Goal: Transaction & Acquisition: Purchase product/service

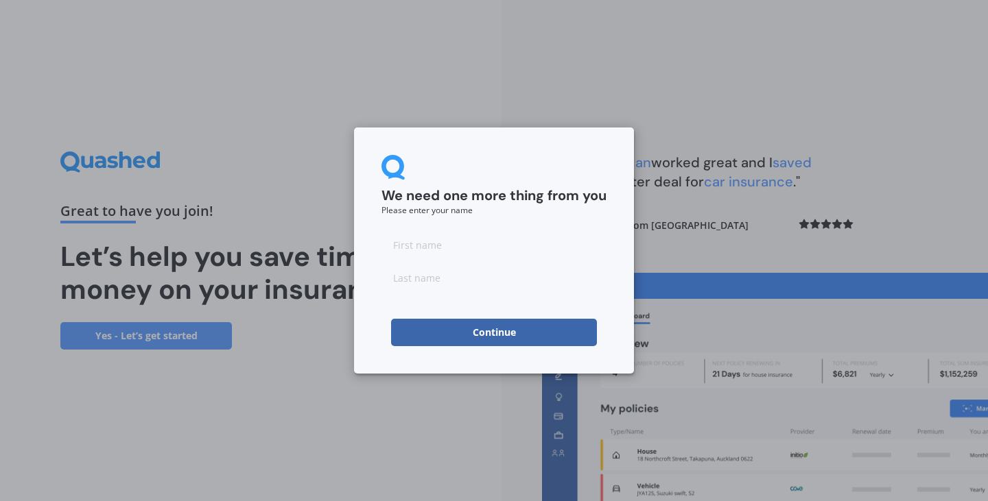
click at [473, 248] on input at bounding box center [493, 244] width 225 height 27
type input "[PERSON_NAME]"
click at [427, 276] on input at bounding box center [493, 277] width 225 height 27
type input "King"
click at [426, 329] on button "Continue" at bounding box center [494, 332] width 206 height 27
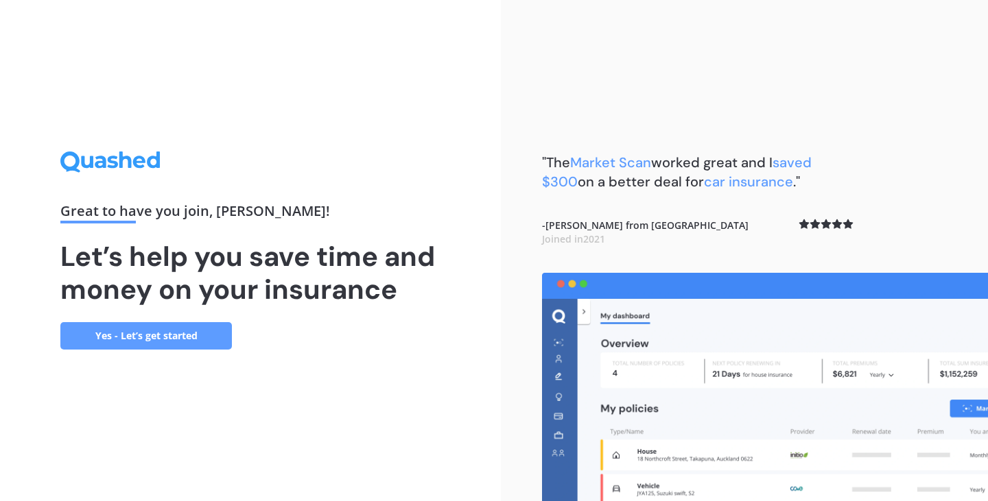
click at [180, 345] on link "Yes - Let’s get started" at bounding box center [145, 335] width 171 height 27
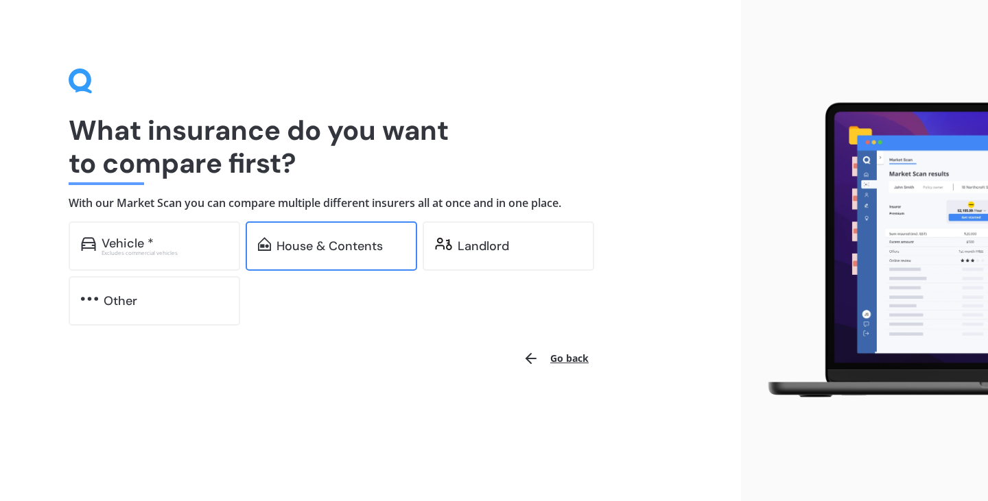
click at [353, 250] on div "House & Contents" at bounding box center [329, 246] width 106 height 14
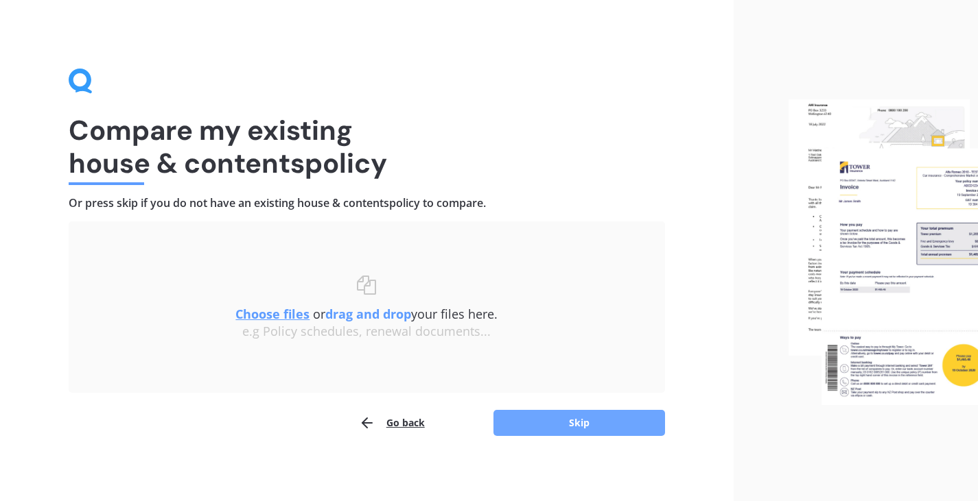
click at [569, 419] on button "Skip" at bounding box center [578, 423] width 171 height 26
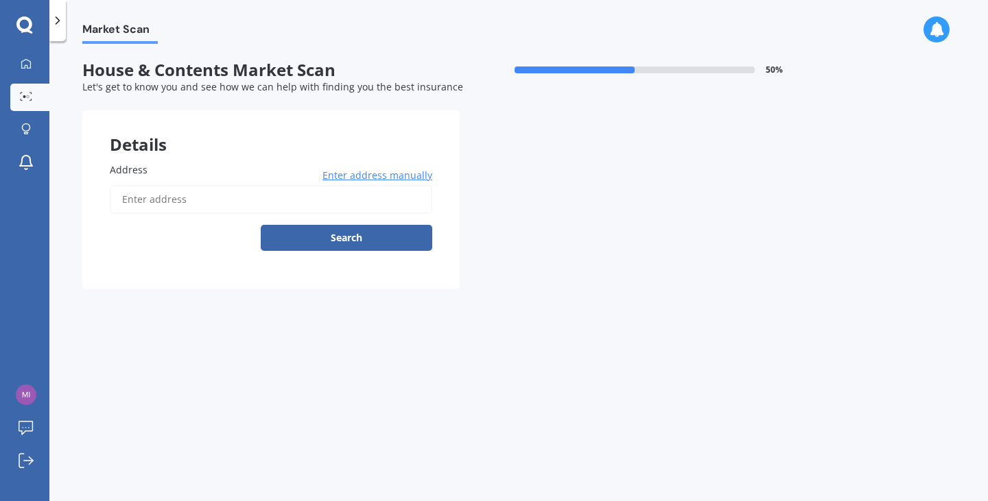
click at [230, 210] on input "Address" at bounding box center [271, 199] width 322 height 29
type input "[STREET_ADDRESS]"
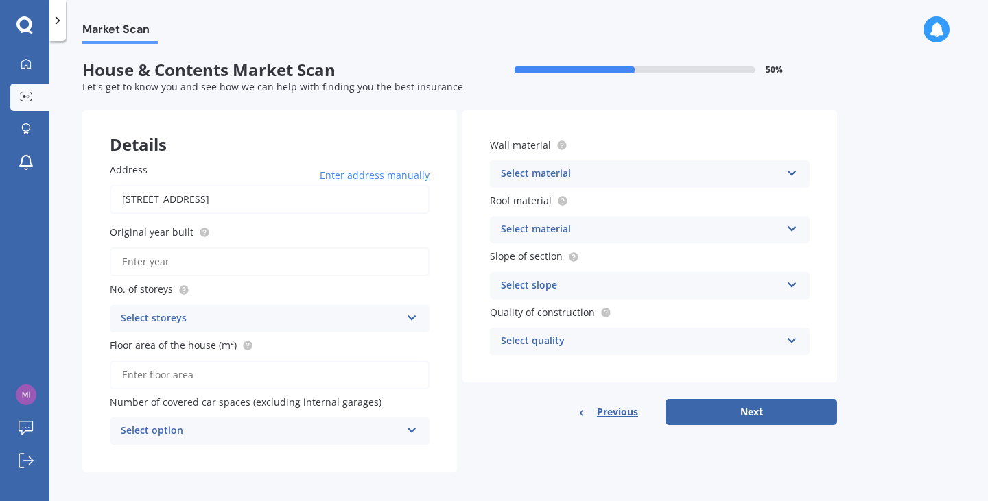
click at [202, 263] on input "Original year built" at bounding box center [270, 262] width 320 height 29
type input "2025"
click at [213, 323] on div "Select storeys" at bounding box center [261, 319] width 280 height 16
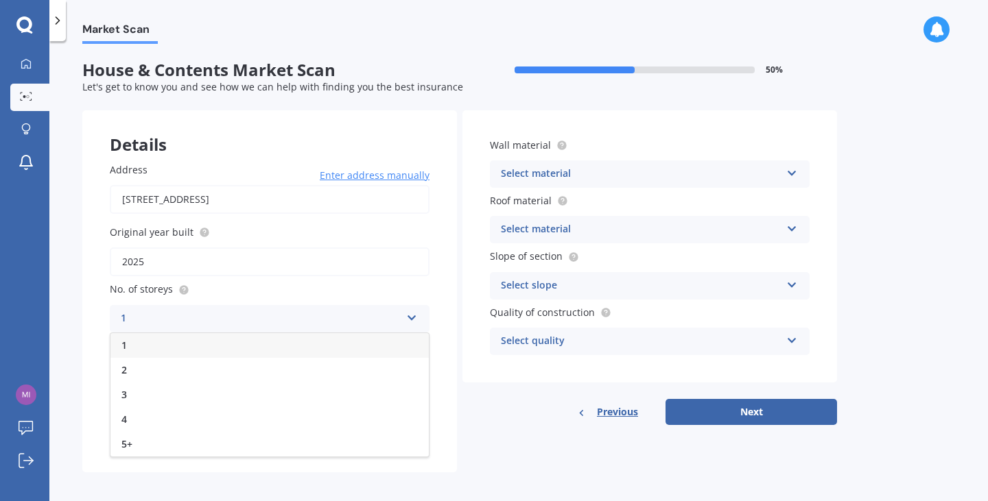
click at [178, 346] on div "1" at bounding box center [269, 345] width 318 height 25
click at [184, 377] on input "Floor area of the house (m²)" at bounding box center [270, 375] width 320 height 29
type input "131"
click at [286, 431] on div "Select option" at bounding box center [261, 431] width 280 height 16
click at [220, 282] on div "0" at bounding box center [269, 281] width 318 height 25
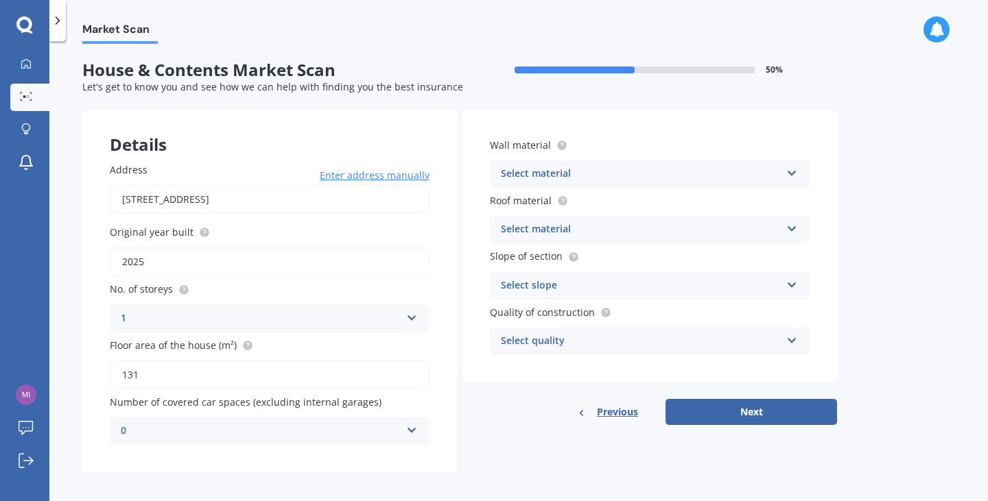
click at [613, 168] on div "Select material" at bounding box center [641, 174] width 280 height 16
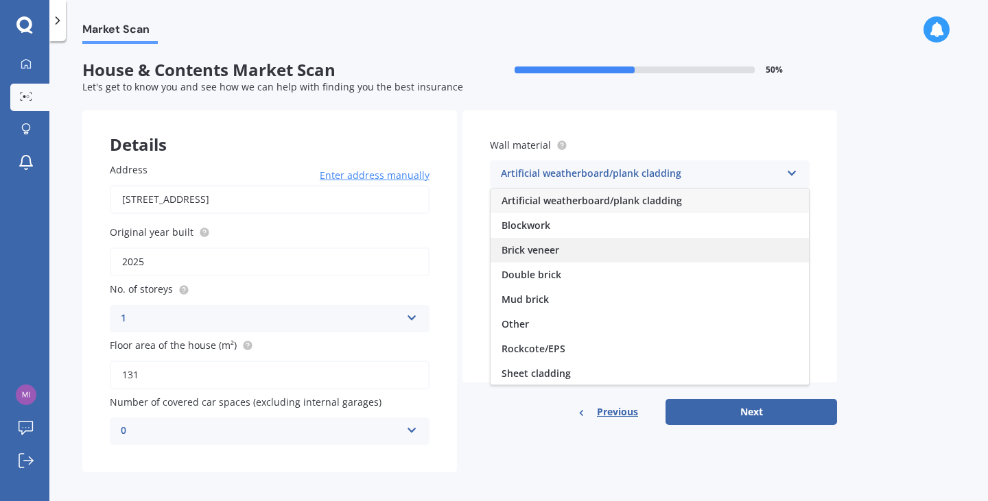
click at [590, 248] on div "Brick veneer" at bounding box center [649, 250] width 318 height 25
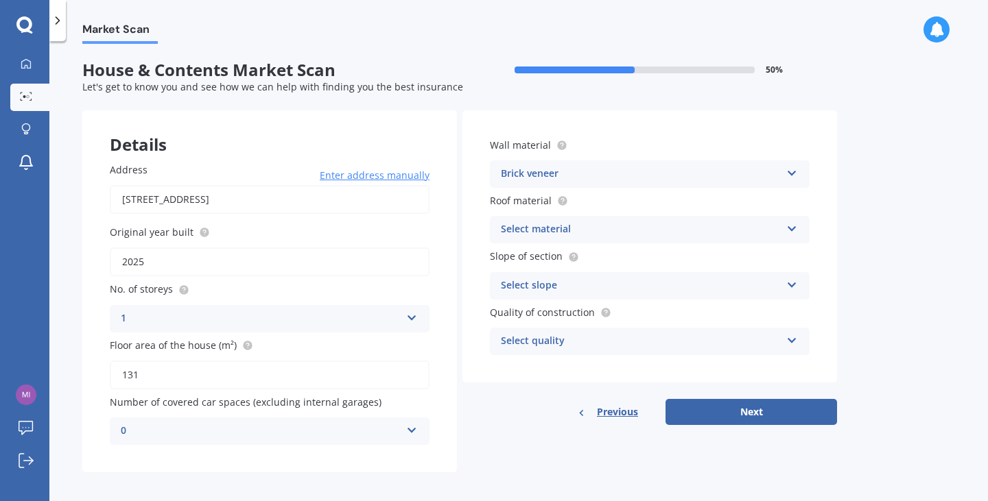
click at [616, 231] on div "Select material" at bounding box center [641, 230] width 280 height 16
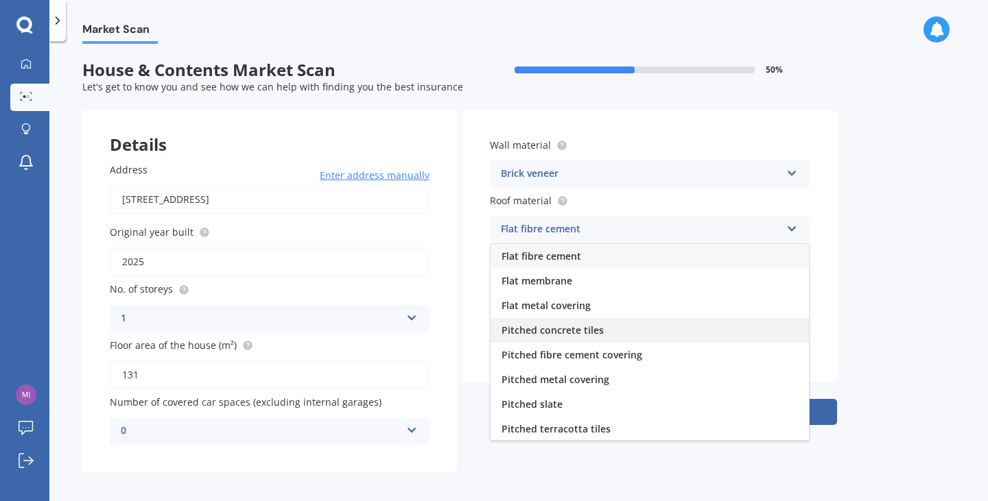
click at [613, 327] on div "Pitched concrete tiles" at bounding box center [649, 330] width 318 height 25
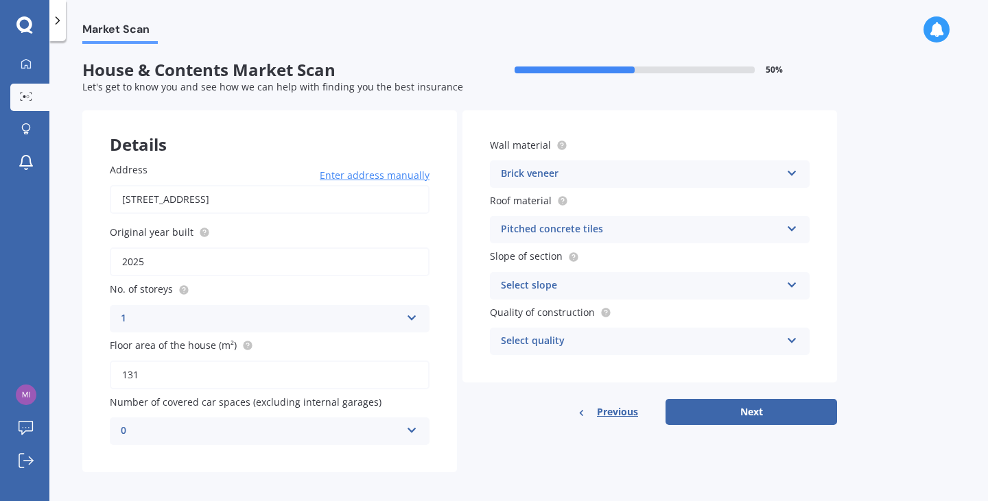
click at [618, 287] on div "Select slope" at bounding box center [641, 286] width 280 height 16
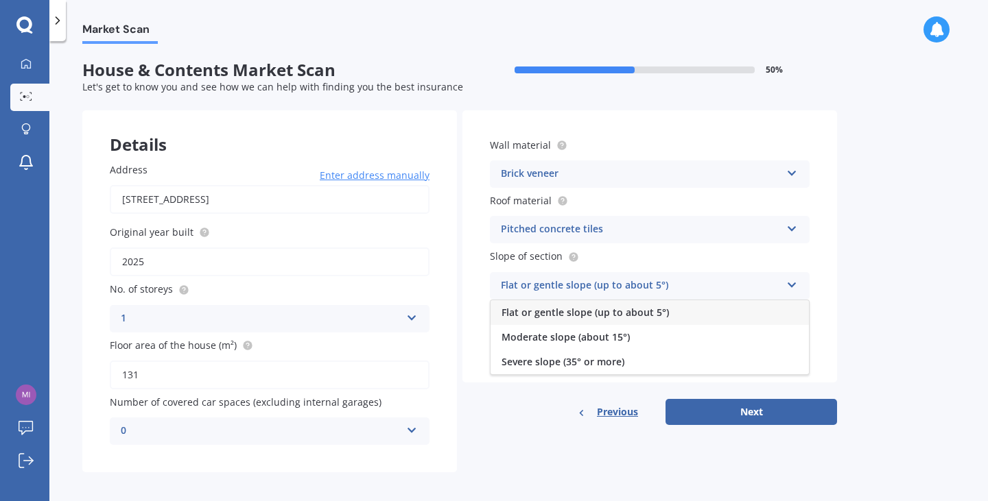
click at [606, 311] on span "Flat or gentle slope (up to about 5°)" at bounding box center [584, 312] width 167 height 13
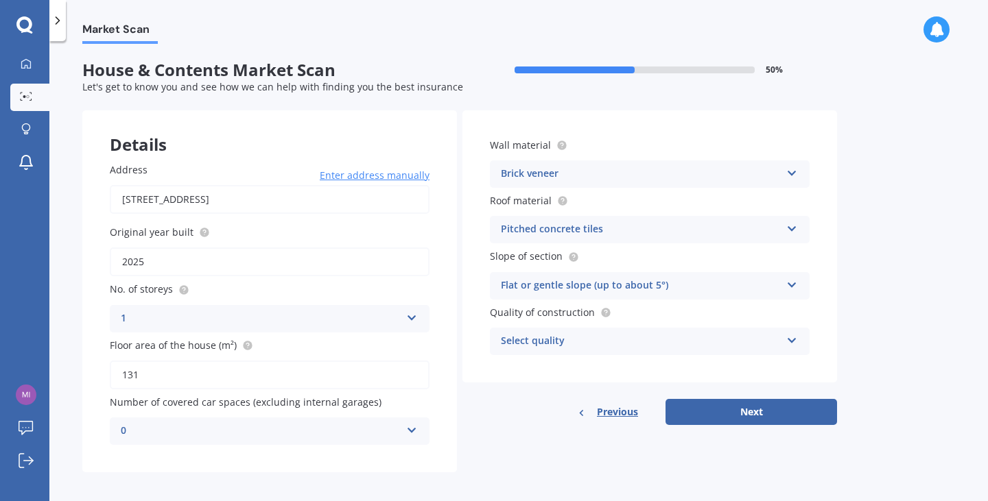
click at [600, 340] on div "Select quality" at bounding box center [641, 341] width 280 height 16
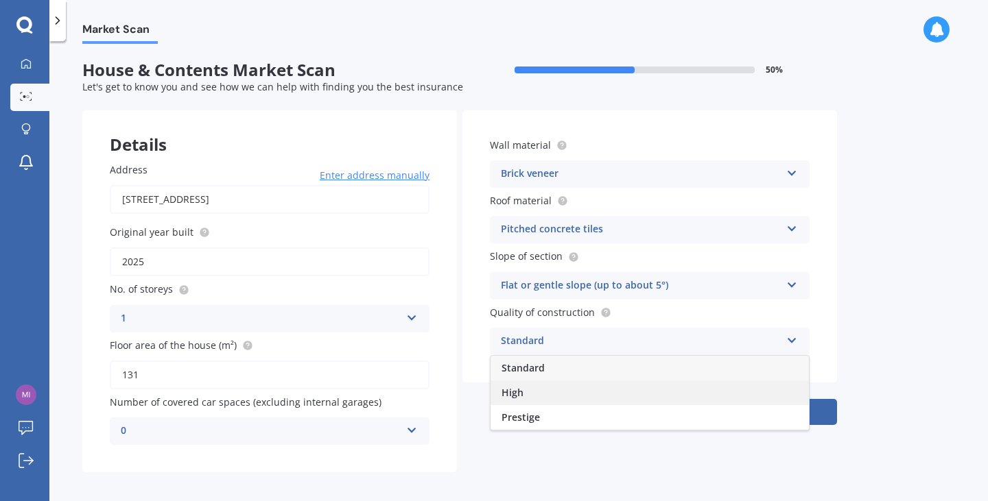
click at [556, 391] on div "High" at bounding box center [649, 393] width 318 height 25
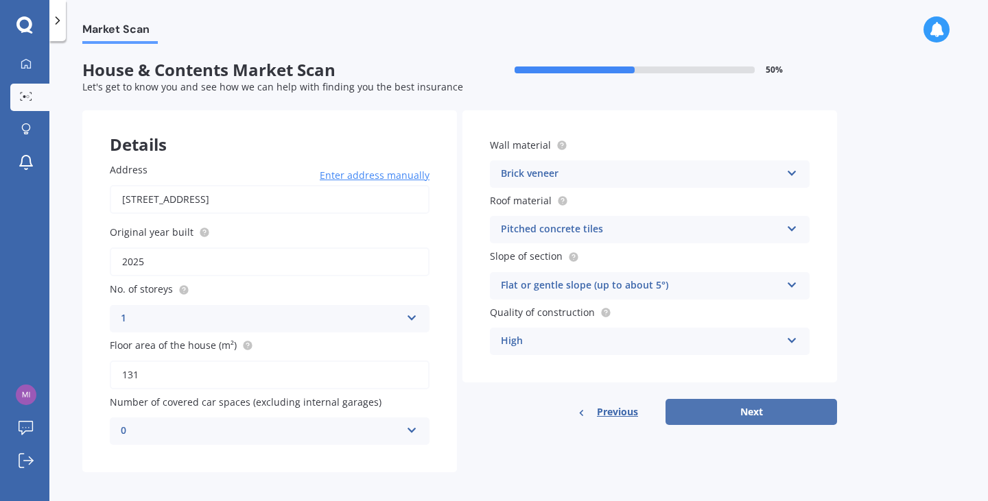
click at [759, 407] on button "Next" at bounding box center [750, 412] width 171 height 26
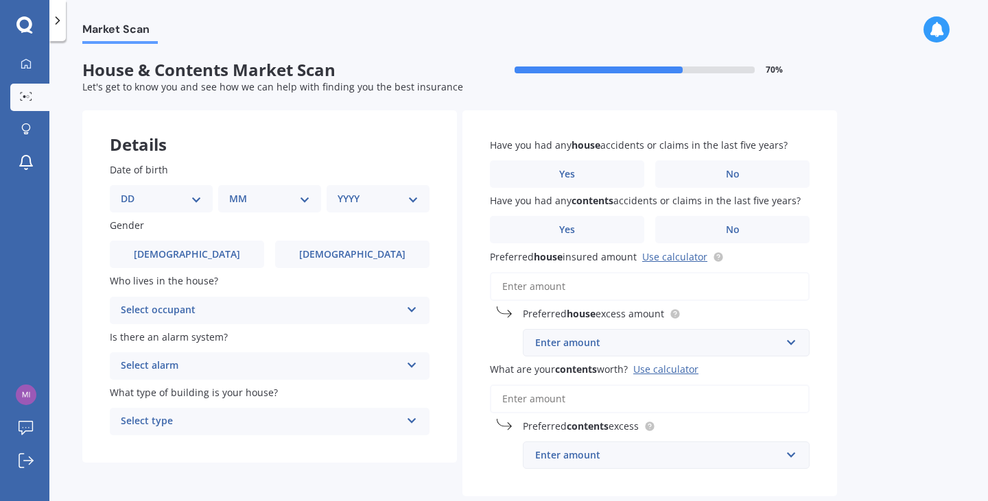
click at [301, 313] on div "Select occupant" at bounding box center [261, 311] width 280 height 16
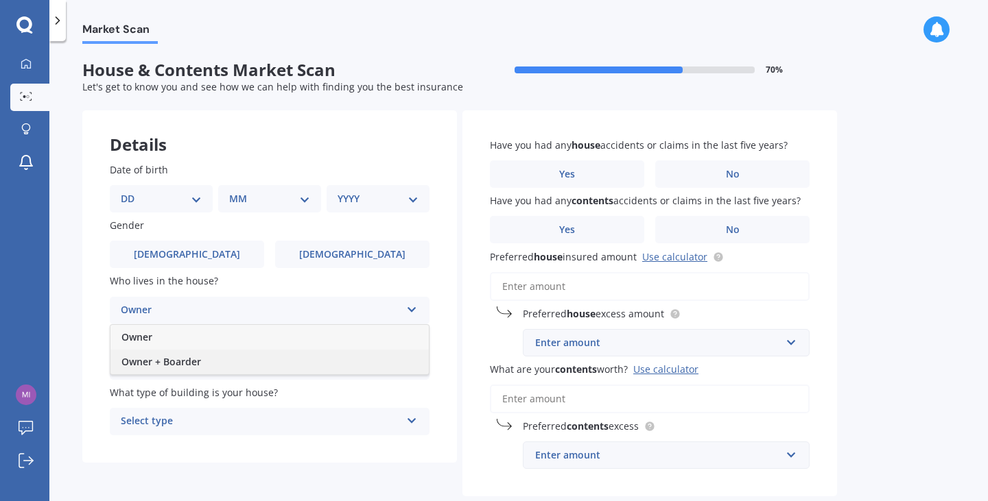
click at [230, 360] on div "Owner + Boarder" at bounding box center [269, 362] width 318 height 25
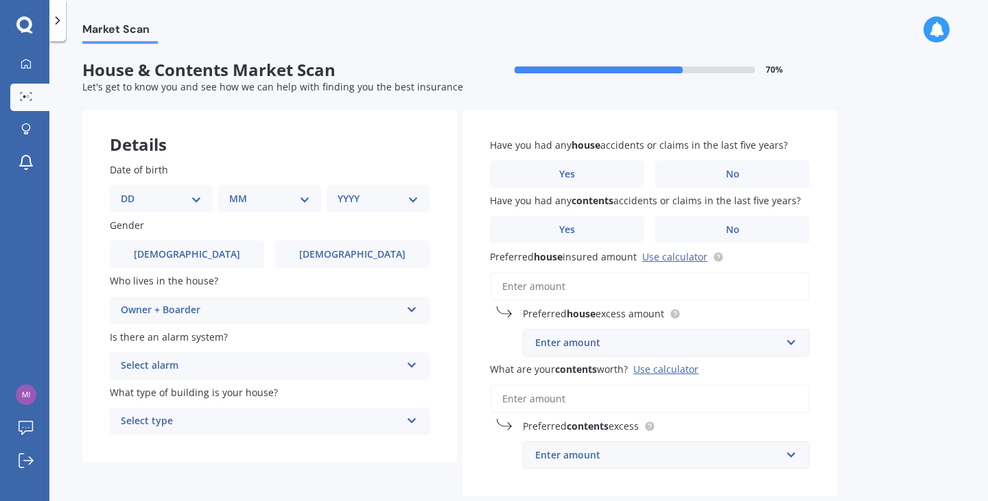
click at [239, 362] on div "Select alarm" at bounding box center [261, 366] width 280 height 16
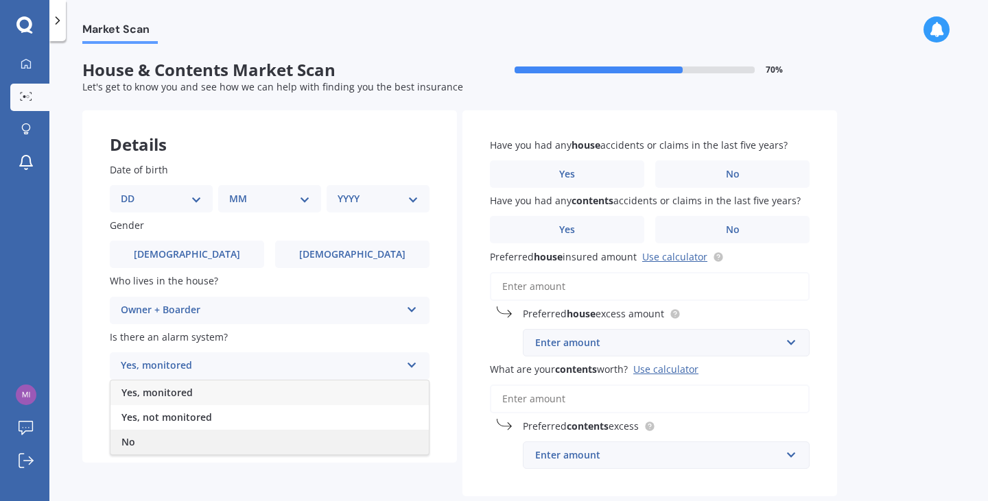
click at [157, 434] on div "No" at bounding box center [269, 442] width 318 height 25
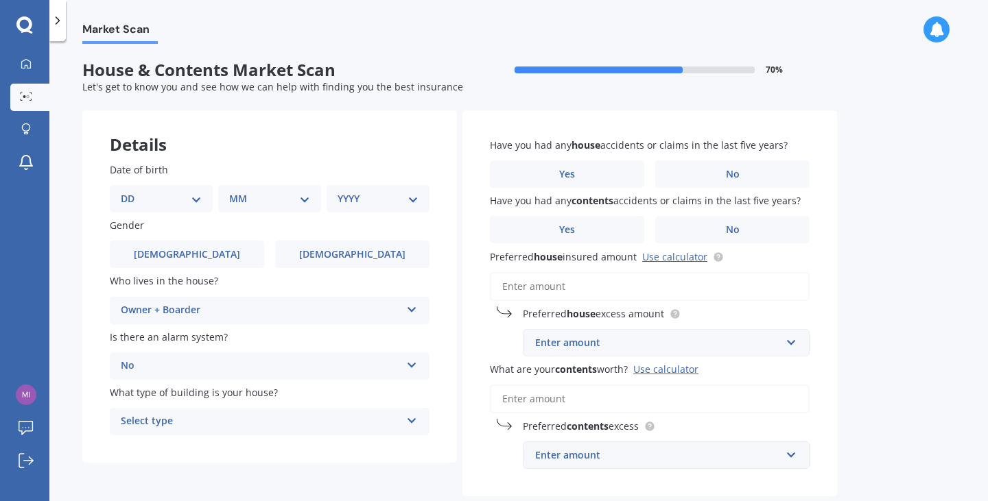
click at [188, 425] on div "Select type" at bounding box center [261, 422] width 280 height 16
click at [223, 344] on div "Freestanding" at bounding box center [269, 345] width 318 height 25
click at [329, 257] on label "[DEMOGRAPHIC_DATA]" at bounding box center [352, 254] width 154 height 27
click at [0, 0] on input "[DEMOGRAPHIC_DATA]" at bounding box center [0, 0] width 0 height 0
click at [196, 202] on select "DD 01 02 03 04 05 06 07 08 09 10 11 12 13 14 15 16 17 18 19 20 21 22 23 24 25 2…" at bounding box center [161, 198] width 81 height 15
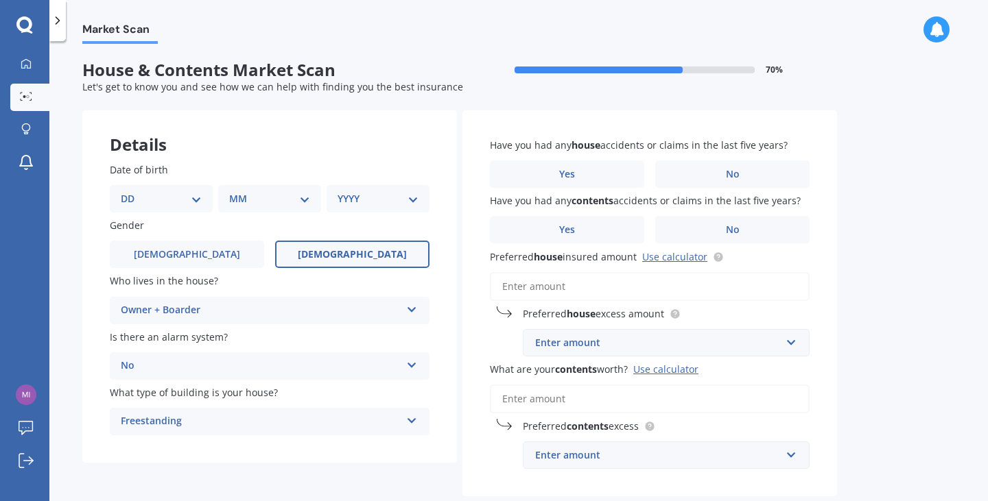
select select "16"
click at [132, 191] on select "DD 01 02 03 04 05 06 07 08 09 10 11 12 13 14 15 16 17 18 19 20 21 22 23 24 25 2…" at bounding box center [161, 198] width 81 height 15
click at [298, 195] on select "MM 01 02 03 04 05 06 07 08 09 10 11 12" at bounding box center [272, 198] width 75 height 15
select select "04"
click at [235, 191] on select "MM 01 02 03 04 05 06 07 08 09 10 11 12" at bounding box center [272, 198] width 75 height 15
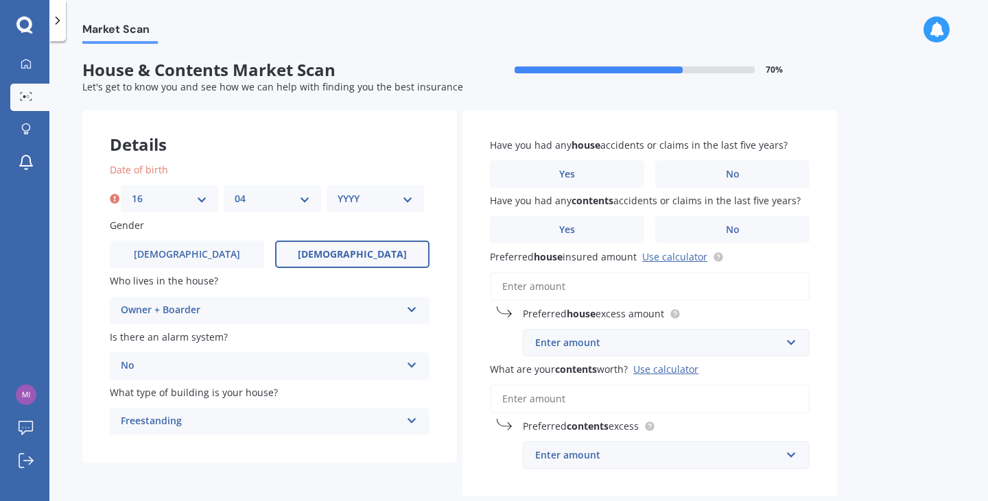
click at [374, 194] on select "YYYY 2009 2008 2007 2006 2005 2004 2003 2002 2001 2000 1999 1998 1997 1996 1995…" at bounding box center [375, 198] width 75 height 15
select select "1978"
click at [338, 191] on select "YYYY 2009 2008 2007 2006 2005 2004 2003 2002 2001 2000 1999 1998 1997 1996 1995…" at bounding box center [375, 198] width 75 height 15
click at [707, 174] on label "No" at bounding box center [732, 174] width 154 height 27
click at [0, 0] on input "No" at bounding box center [0, 0] width 0 height 0
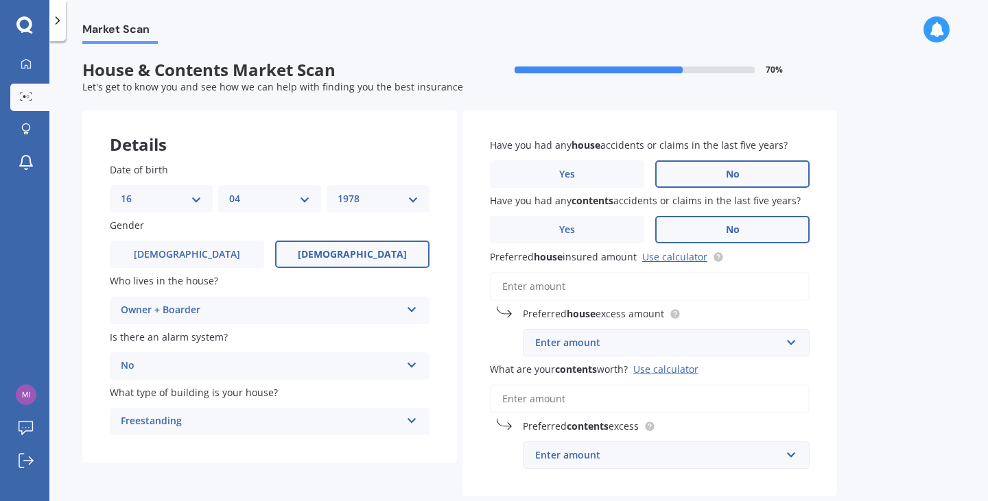
click at [715, 222] on label "No" at bounding box center [732, 229] width 154 height 27
click at [0, 0] on input "No" at bounding box center [0, 0] width 0 height 0
click at [599, 348] on div "Enter amount" at bounding box center [658, 342] width 246 height 15
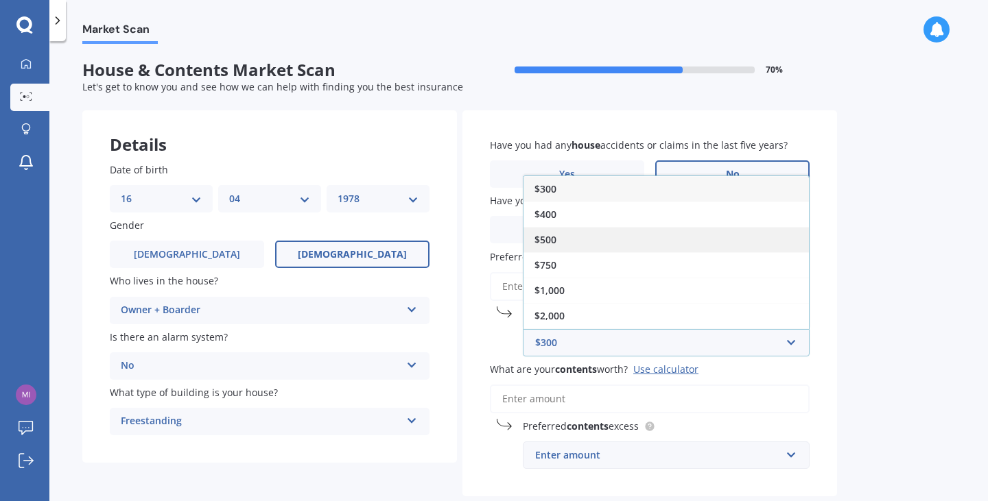
click at [624, 233] on div "$500" at bounding box center [665, 239] width 285 height 25
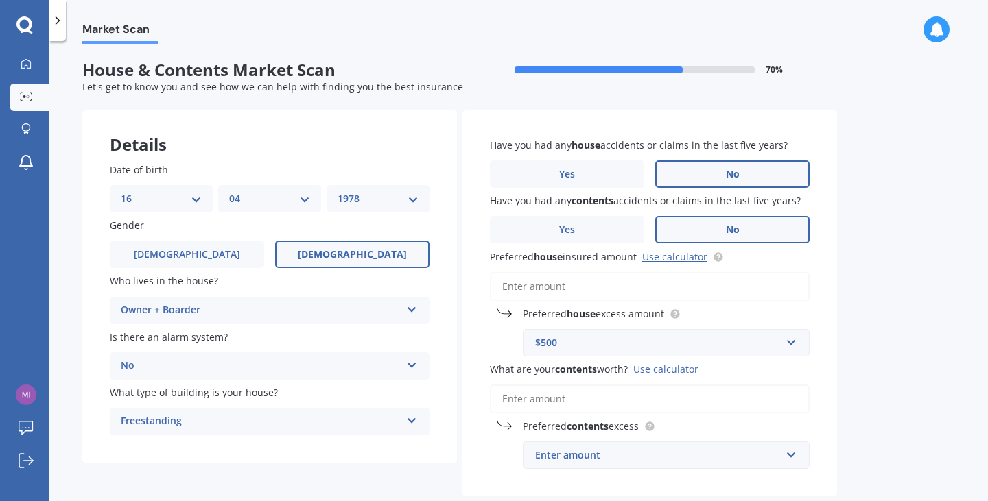
click at [569, 406] on input "What are your contents worth? Use calculator" at bounding box center [650, 399] width 320 height 29
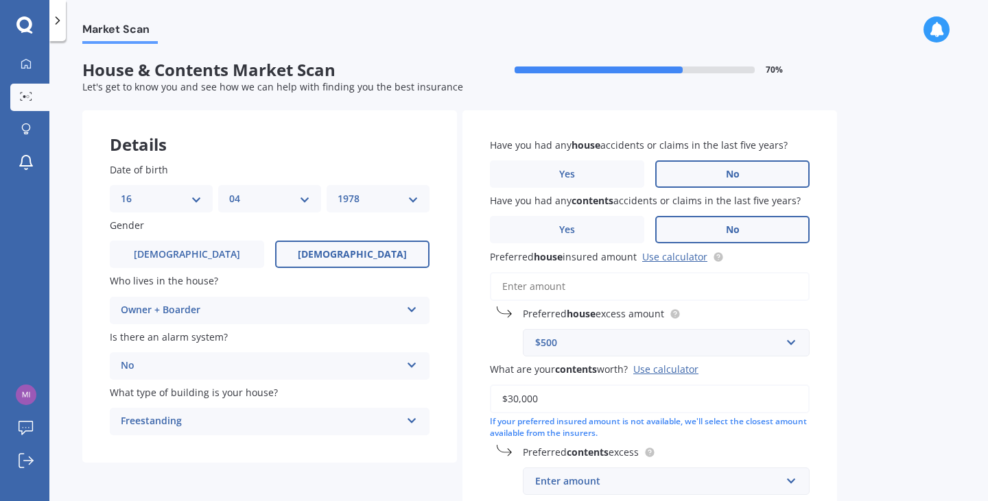
type input "$30,000"
click at [592, 289] on input "Preferred house insured amount Use calculator" at bounding box center [650, 286] width 320 height 29
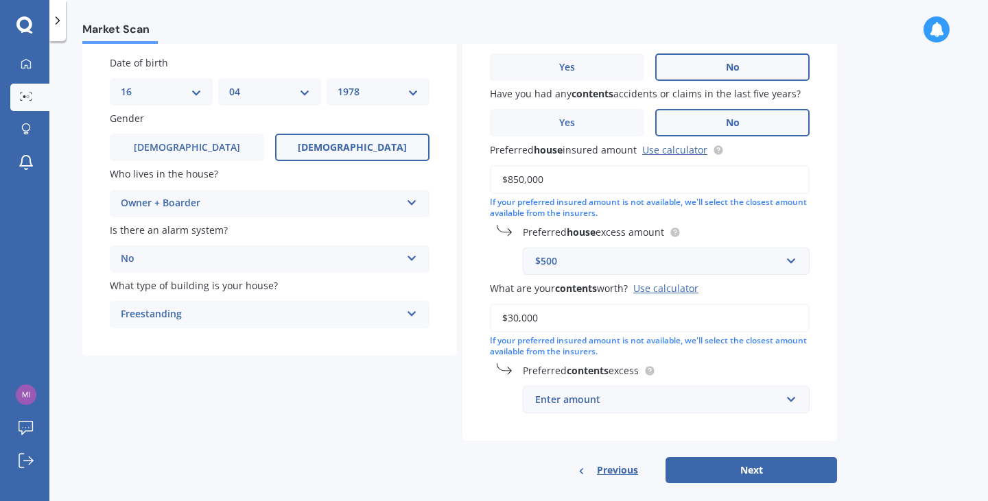
scroll to position [125, 0]
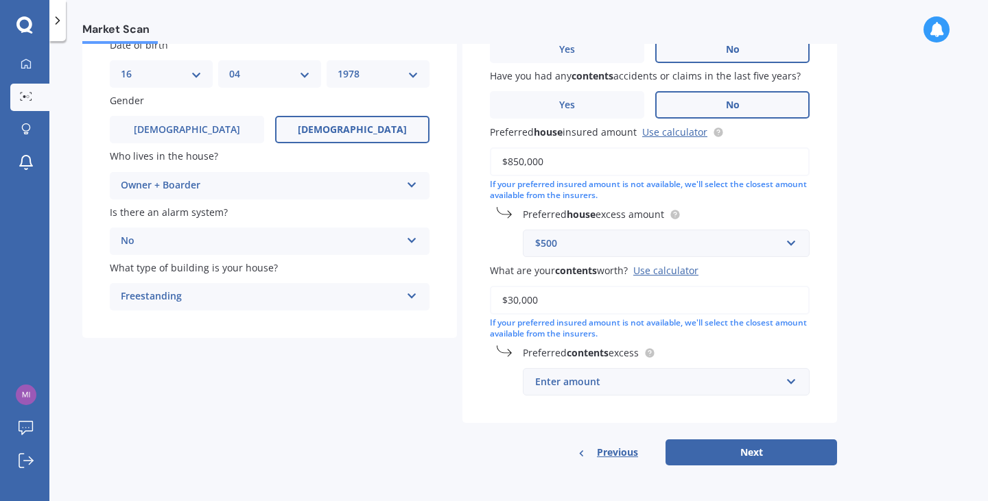
type input "$850,000"
click at [608, 379] on div "Enter amount" at bounding box center [658, 382] width 246 height 15
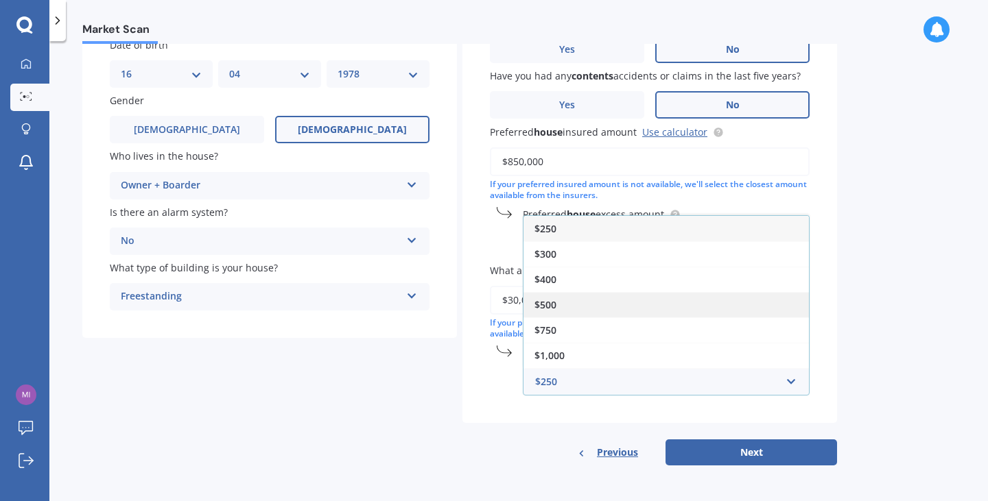
click at [604, 305] on div "$500" at bounding box center [665, 304] width 285 height 25
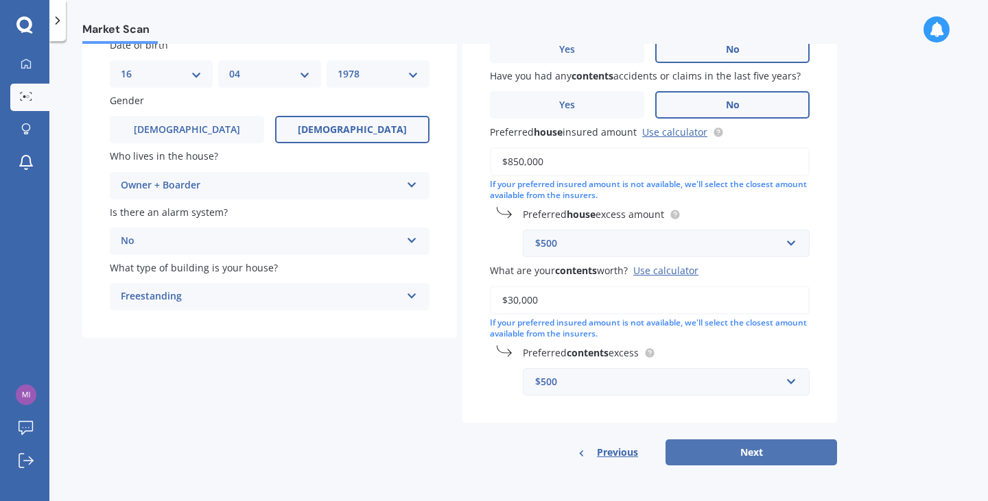
click at [729, 447] on button "Next" at bounding box center [750, 453] width 171 height 26
select select "16"
select select "04"
select select "1978"
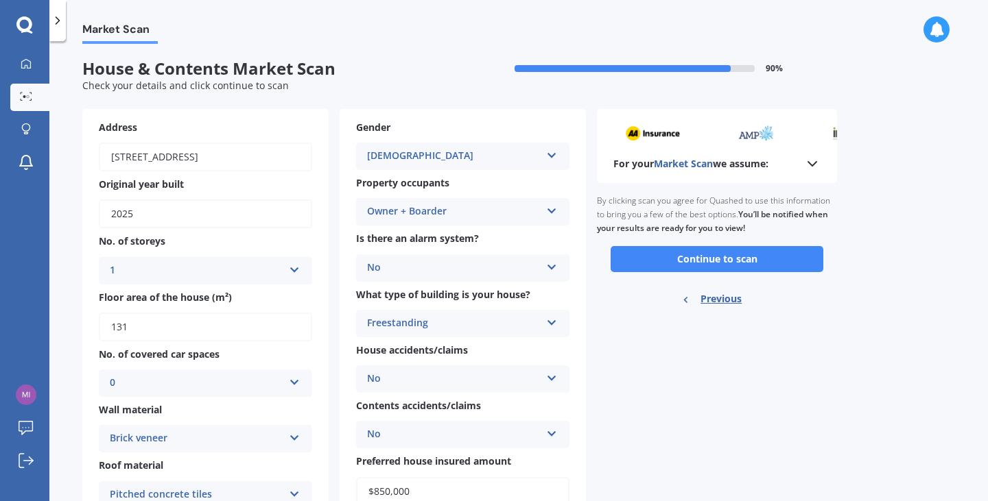
scroll to position [0, 0]
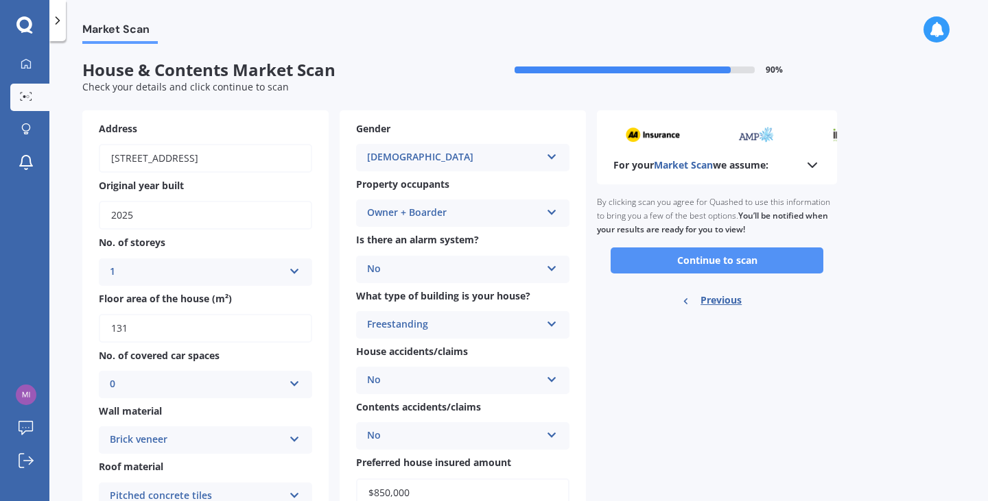
click at [747, 255] on button "Continue to scan" at bounding box center [717, 261] width 213 height 26
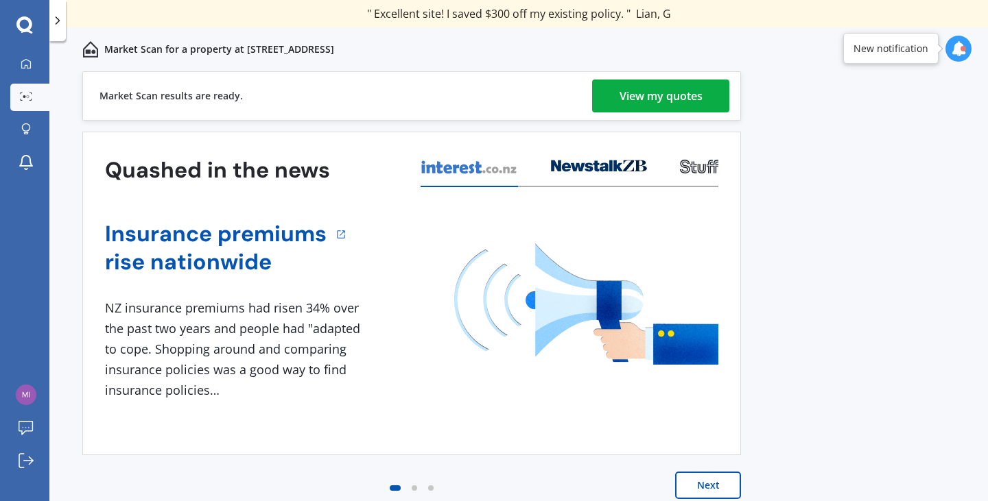
click at [648, 99] on div "View my quotes" at bounding box center [660, 96] width 83 height 33
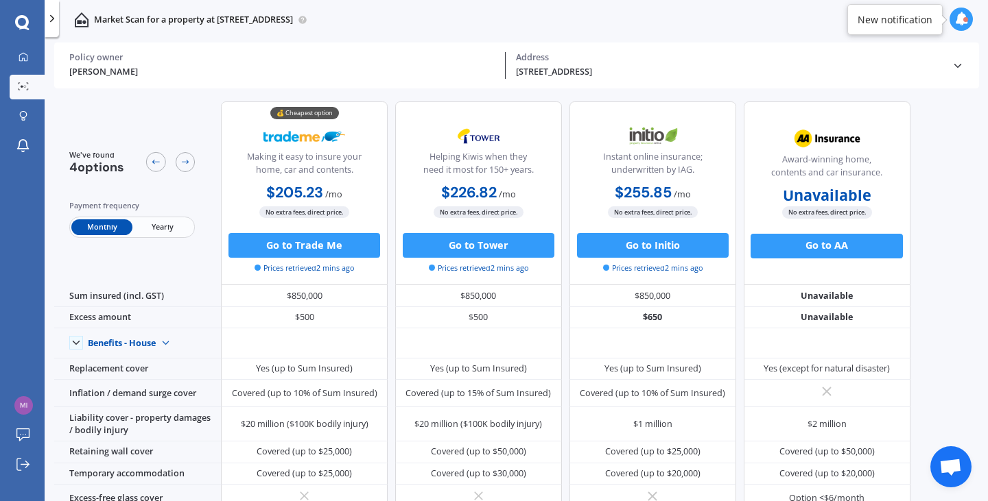
click at [162, 227] on span "Yearly" at bounding box center [162, 228] width 60 height 16
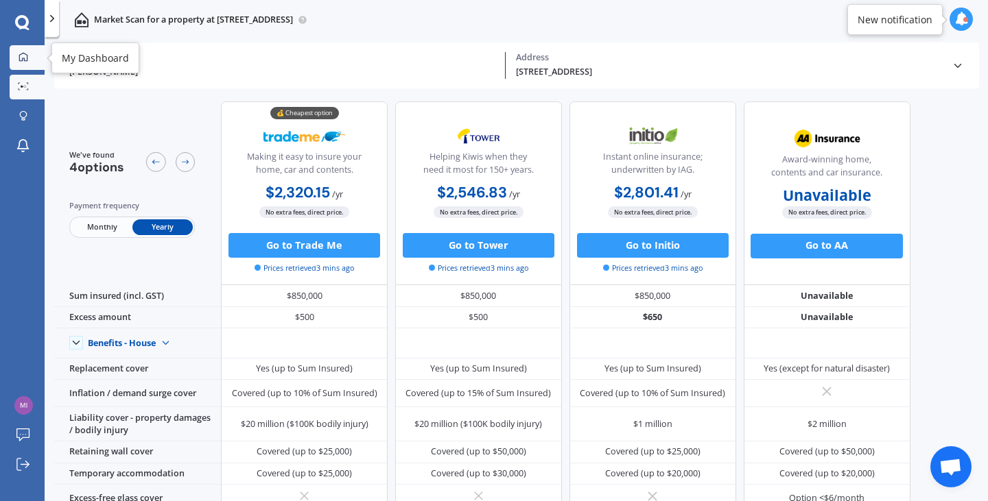
click at [24, 52] on icon at bounding box center [24, 57] width 10 height 10
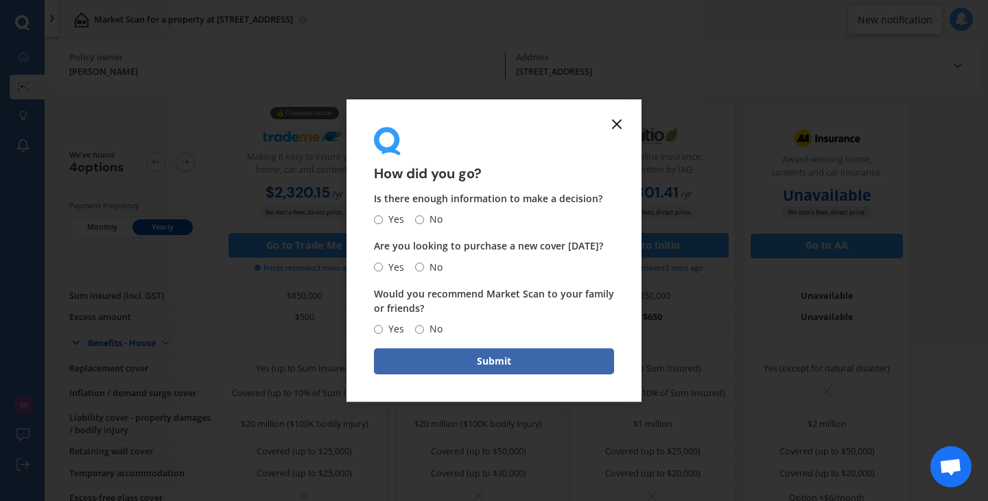
click at [378, 217] on input "Yes" at bounding box center [378, 219] width 9 height 9
radio input "true"
click at [425, 268] on span "No" at bounding box center [433, 267] width 19 height 16
click at [424, 268] on input "No" at bounding box center [419, 267] width 9 height 9
radio input "true"
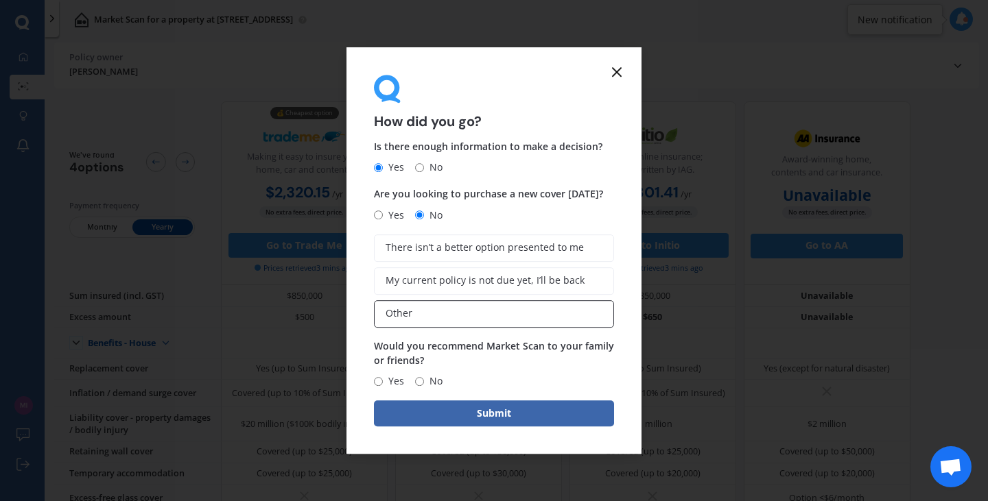
click at [428, 318] on label "Other" at bounding box center [494, 313] width 240 height 27
click at [0, 0] on input "Other" at bounding box center [0, 0] width 0 height 0
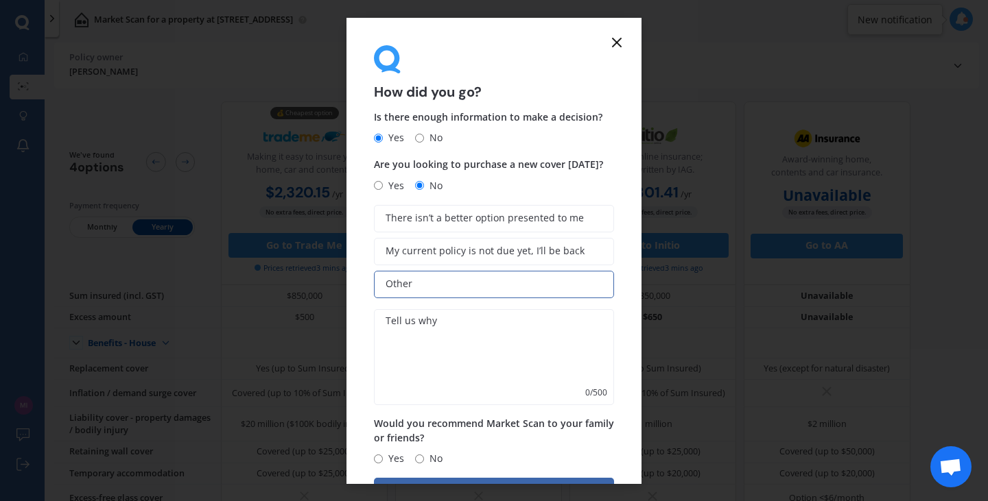
click at [415, 357] on textarea at bounding box center [494, 357] width 240 height 96
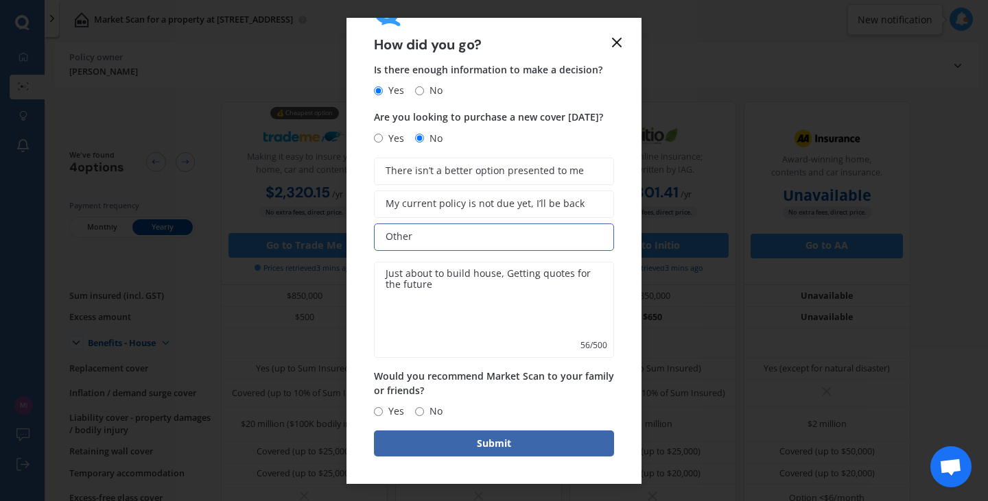
type textarea "Just about to build house, Getting quotes for the future"
click at [379, 413] on input "Yes" at bounding box center [378, 411] width 9 height 9
radio input "true"
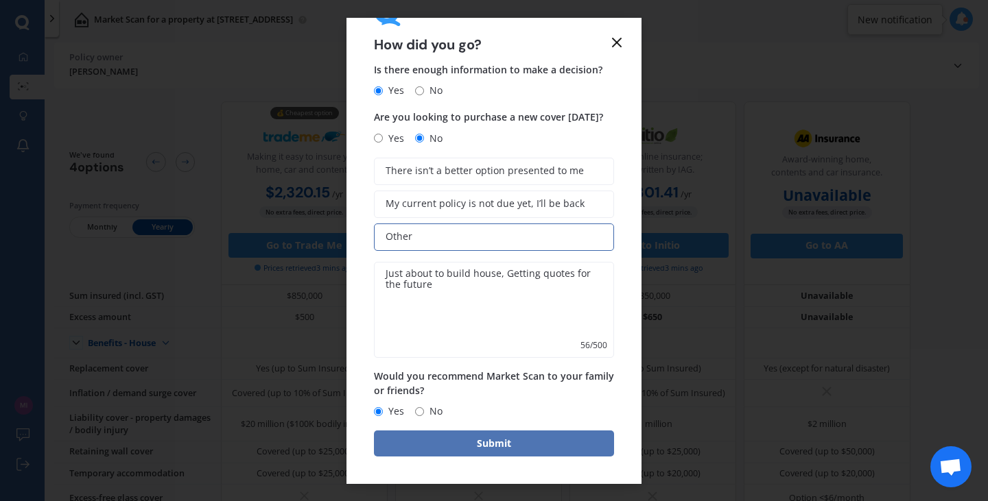
click at [445, 440] on button "Submit" at bounding box center [494, 444] width 240 height 26
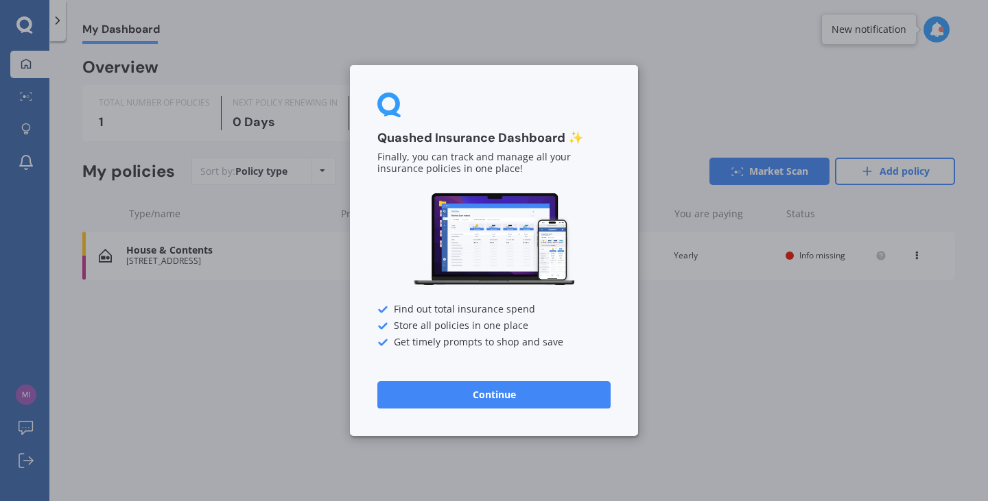
click at [493, 390] on button "Continue" at bounding box center [493, 394] width 233 height 27
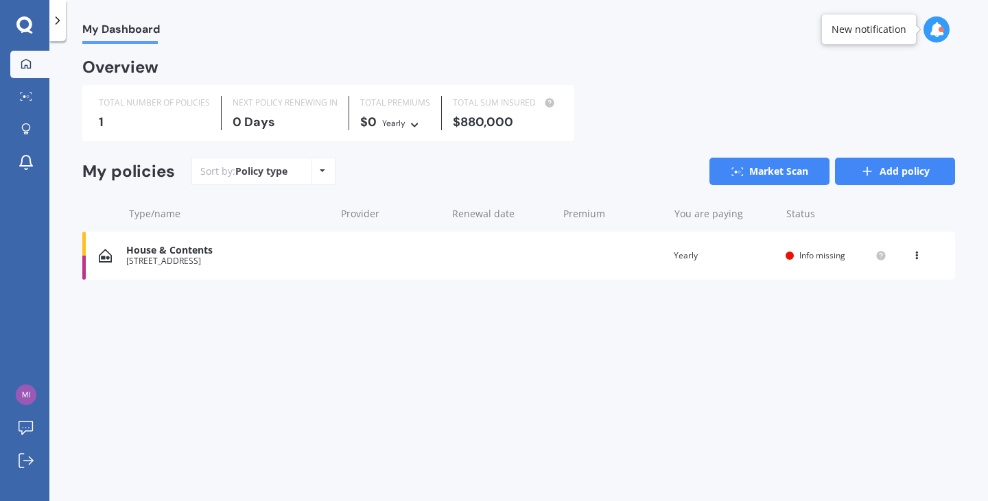
click at [898, 169] on link "Add policy" at bounding box center [895, 171] width 120 height 27
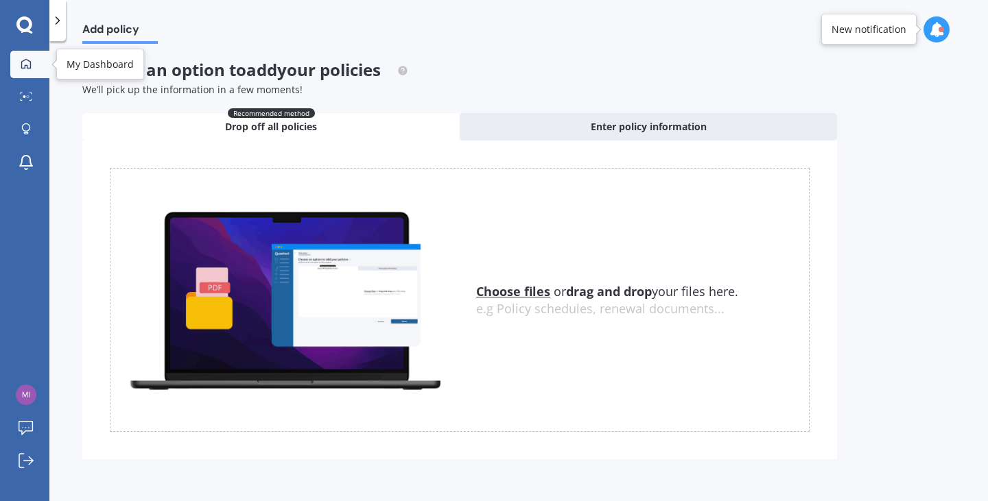
click at [21, 69] on icon at bounding box center [26, 63] width 11 height 11
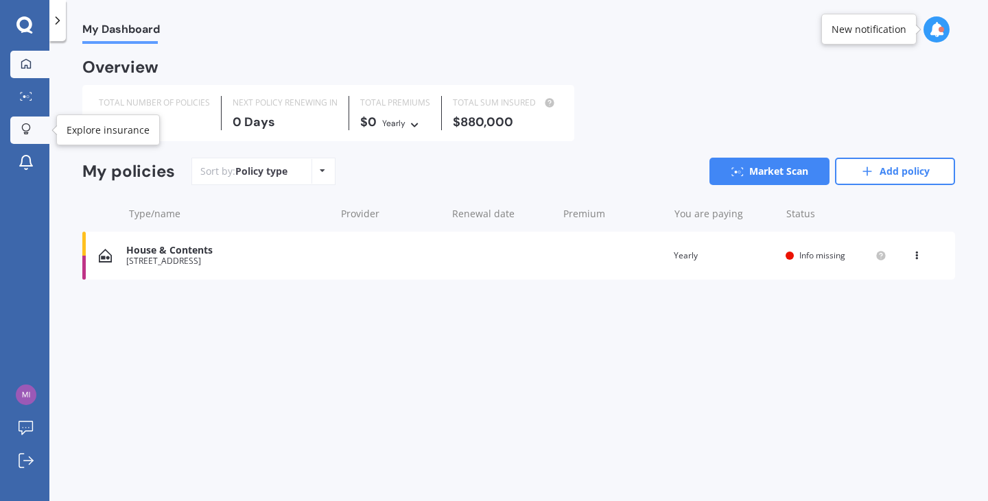
click at [33, 123] on link "Explore insurance" at bounding box center [29, 130] width 39 height 27
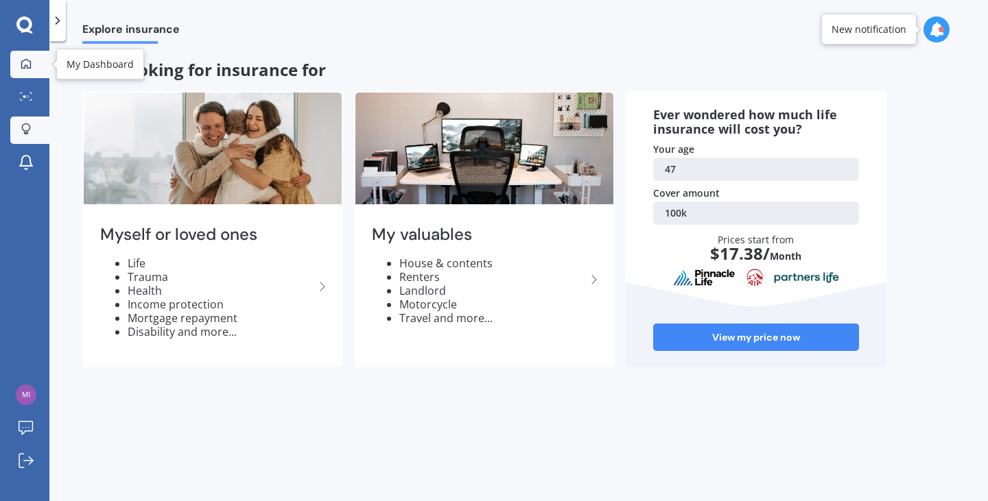
click at [34, 65] on div at bounding box center [26, 64] width 21 height 12
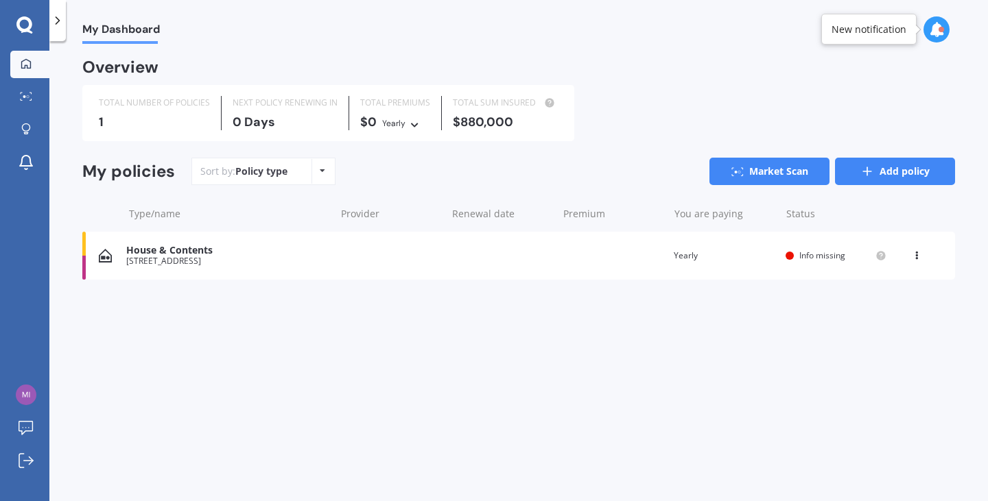
click at [892, 170] on link "Add policy" at bounding box center [895, 171] width 120 height 27
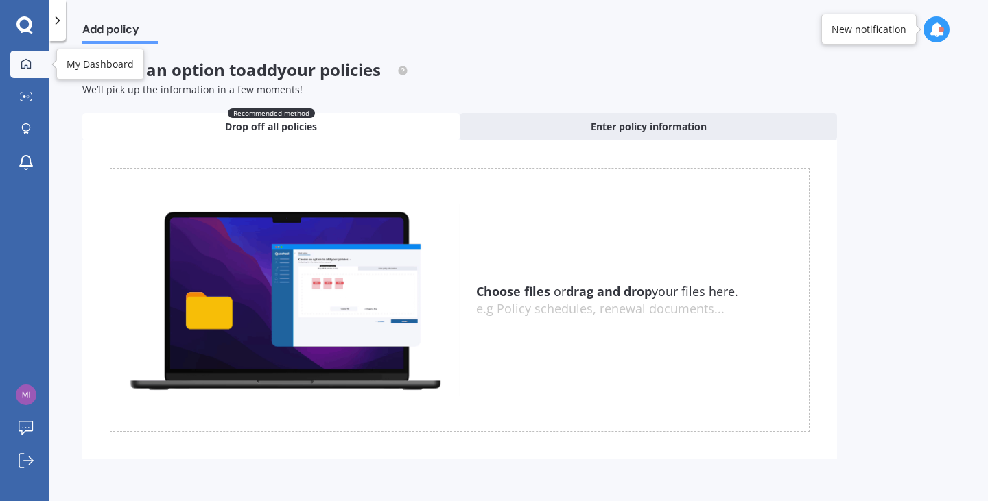
click at [27, 61] on icon at bounding box center [26, 63] width 11 height 11
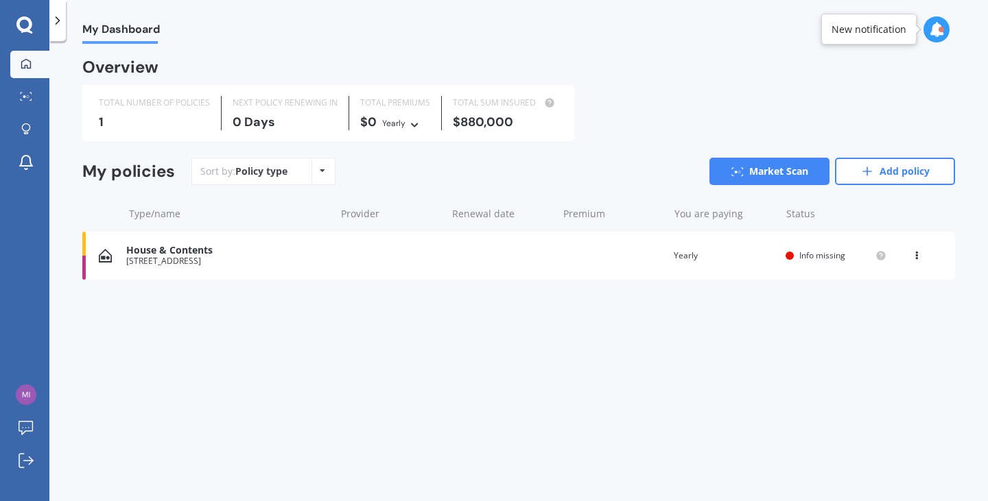
click at [23, 30] on icon at bounding box center [24, 24] width 16 height 16
click at [28, 395] on img at bounding box center [26, 395] width 21 height 21
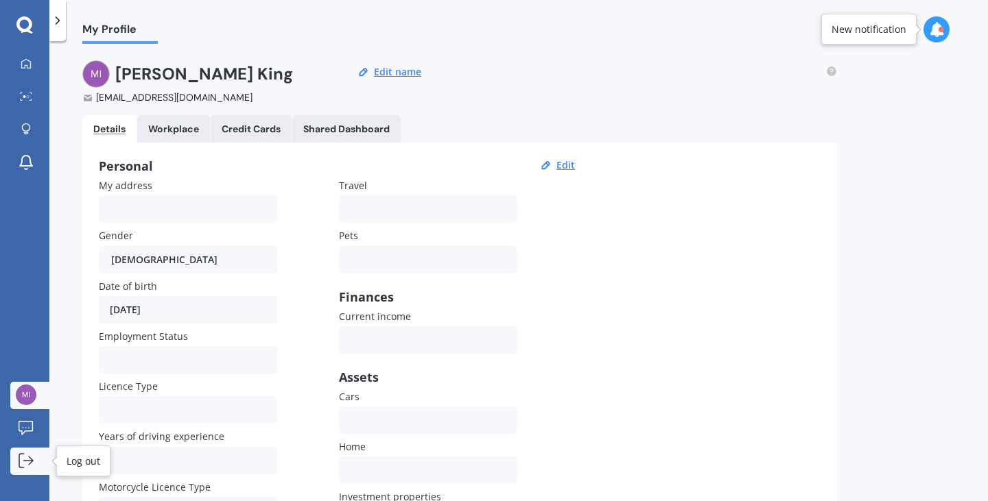
click at [26, 460] on icon at bounding box center [26, 460] width 15 height 15
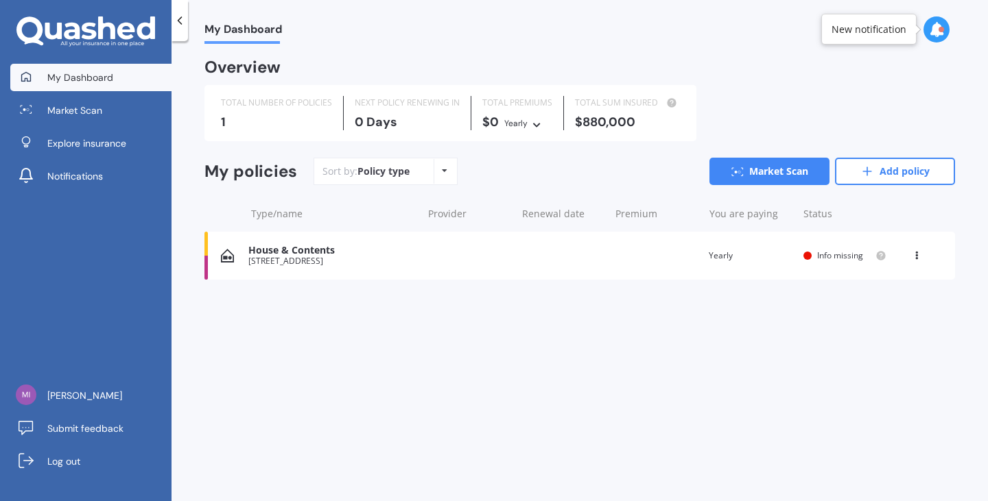
click at [64, 32] on icon at bounding box center [85, 31] width 139 height 31
click at [762, 171] on link "Market Scan" at bounding box center [769, 171] width 120 height 27
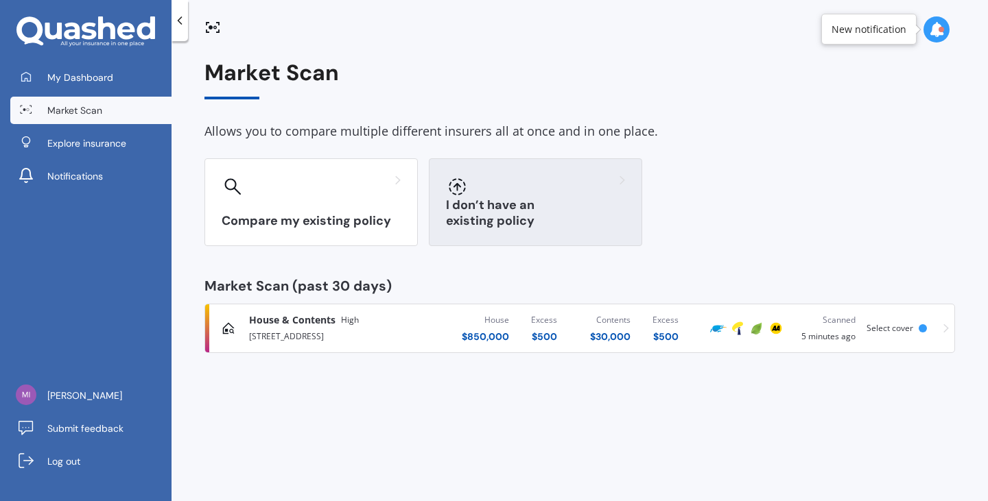
click at [517, 193] on div at bounding box center [535, 187] width 179 height 22
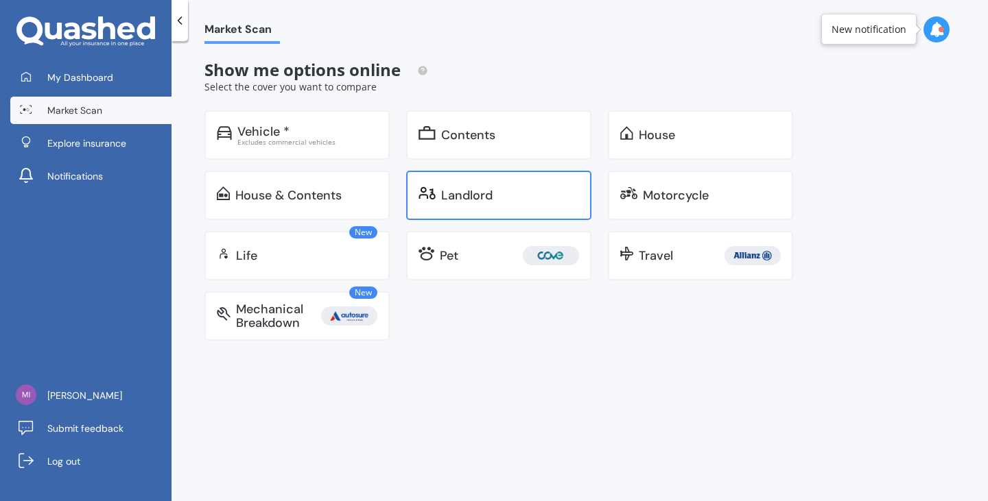
click at [484, 197] on div "Landlord" at bounding box center [466, 196] width 51 height 14
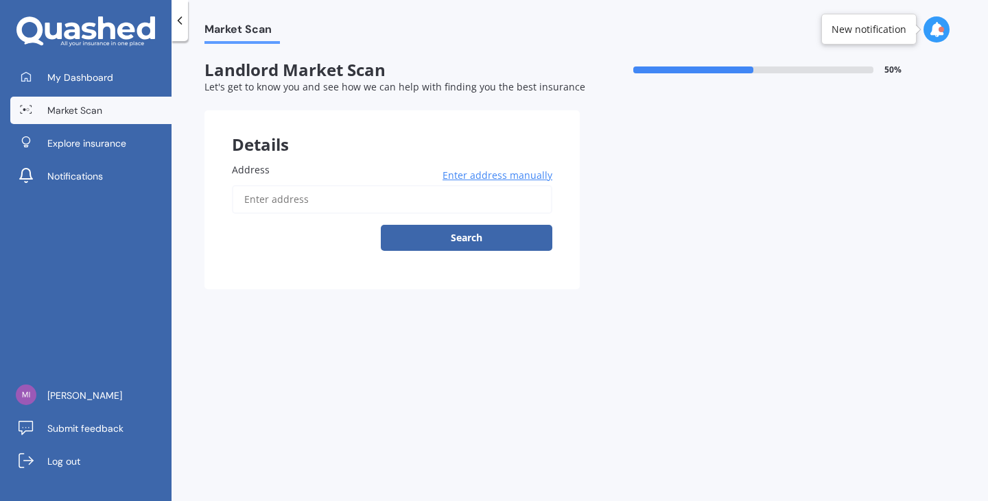
click at [359, 195] on input "Address" at bounding box center [392, 199] width 320 height 29
type input "[STREET_ADDRESS]"
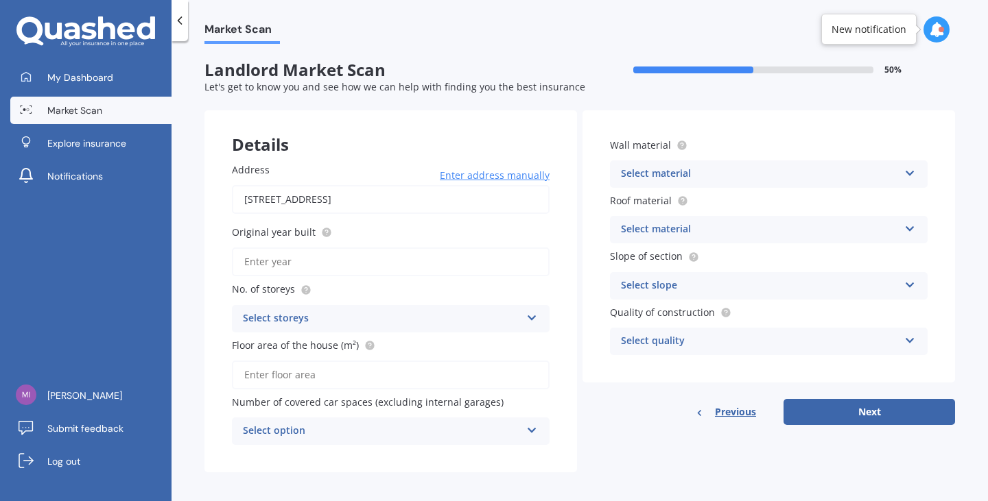
click at [357, 253] on input "Original year built" at bounding box center [391, 262] width 318 height 29
type input "2025"
click at [355, 318] on div "Select storeys" at bounding box center [382, 319] width 278 height 16
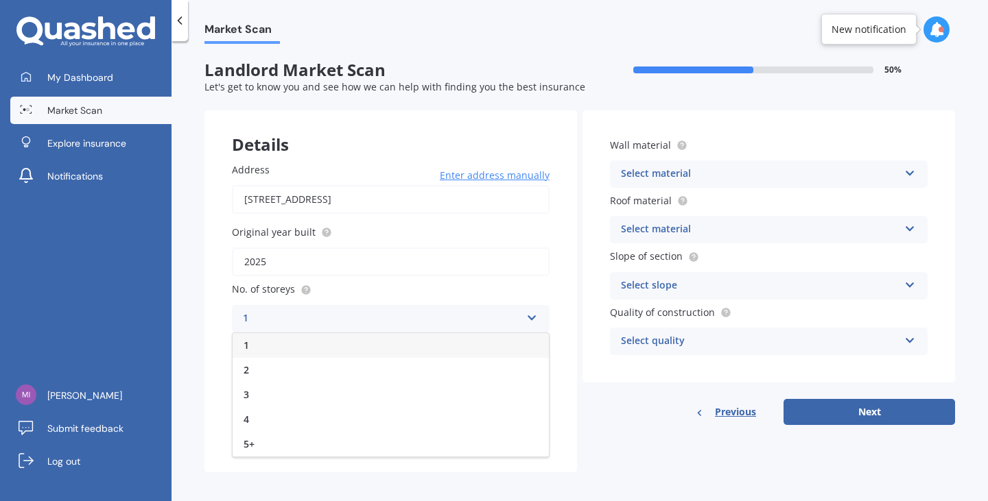
click at [295, 351] on div "1" at bounding box center [391, 345] width 316 height 25
click at [304, 378] on input "Floor area of the house (m²)" at bounding box center [391, 375] width 318 height 29
type input "131"
click at [334, 427] on div "Select option" at bounding box center [382, 431] width 278 height 16
click at [276, 285] on div "0" at bounding box center [391, 281] width 316 height 25
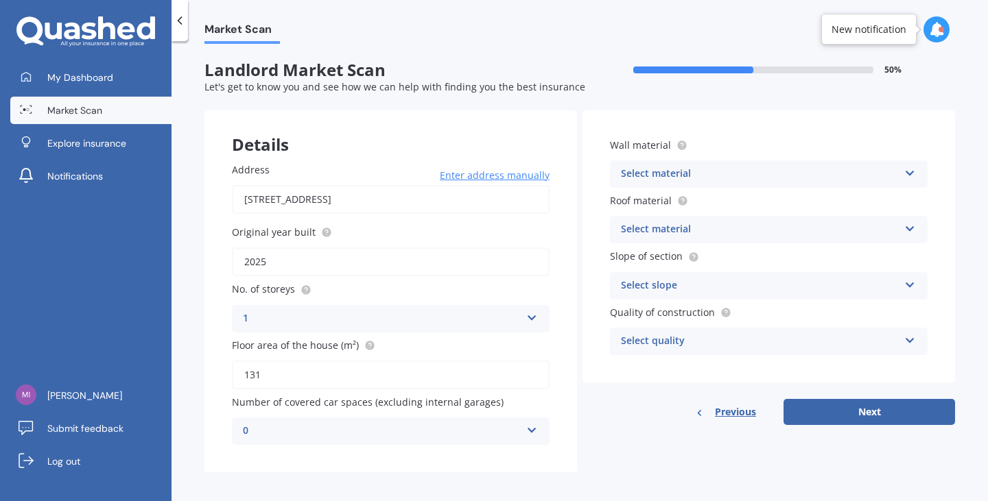
click at [710, 176] on div "Select material" at bounding box center [760, 174] width 278 height 16
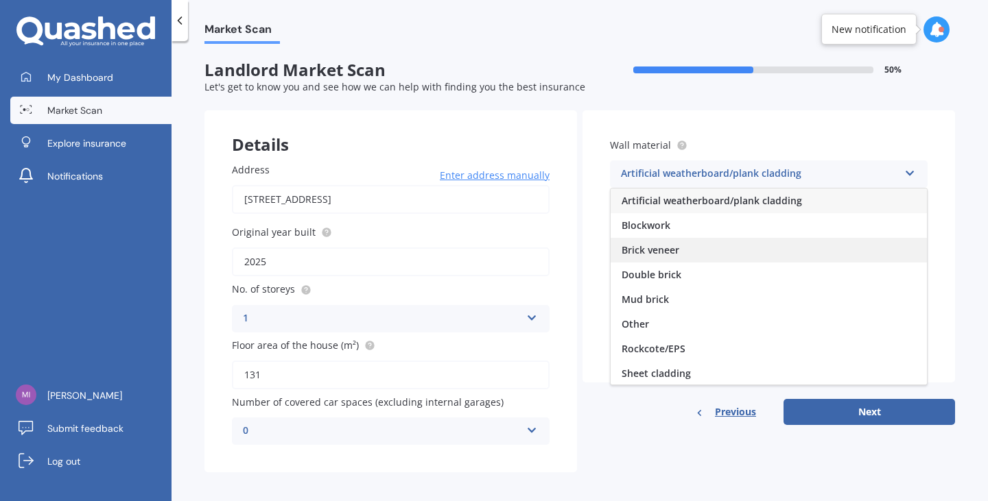
click at [667, 250] on span "Brick veneer" at bounding box center [651, 250] width 58 height 13
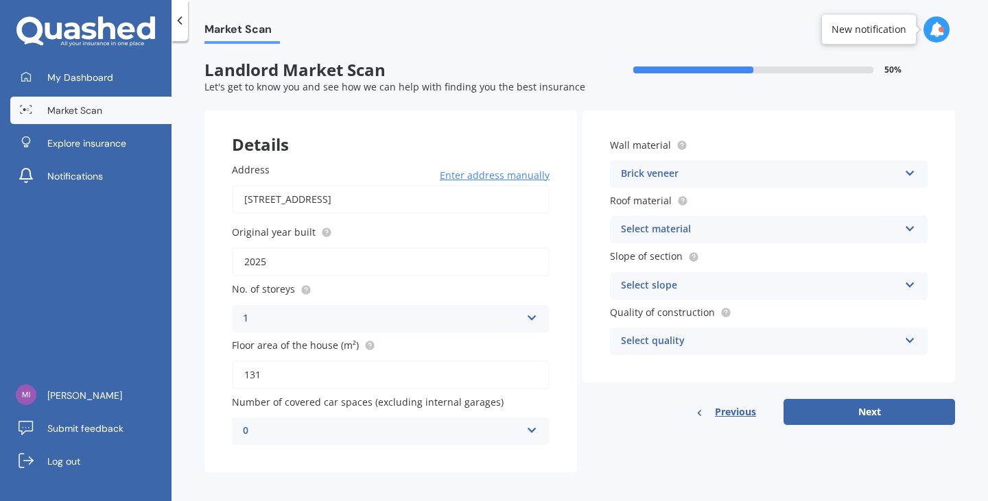
click at [698, 228] on div "Select material" at bounding box center [760, 230] width 278 height 16
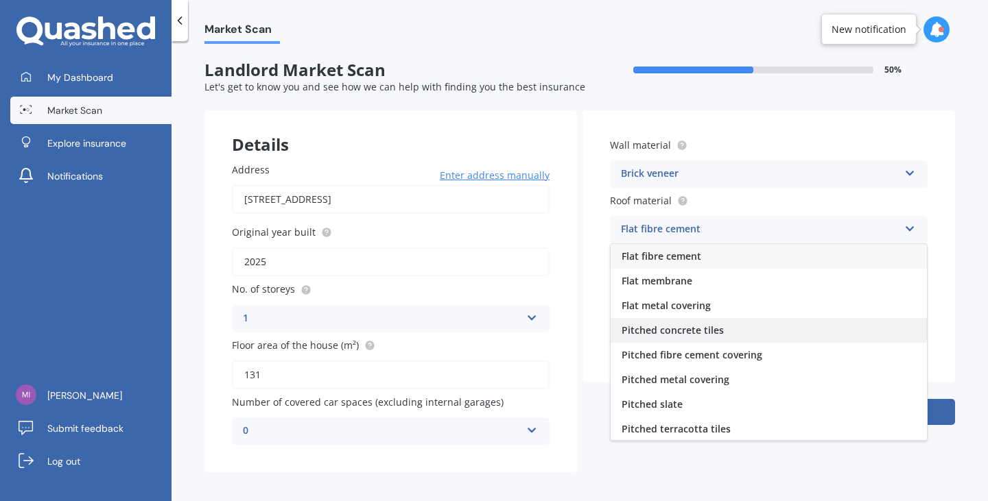
click at [722, 329] on div "Pitched concrete tiles" at bounding box center [769, 330] width 316 height 25
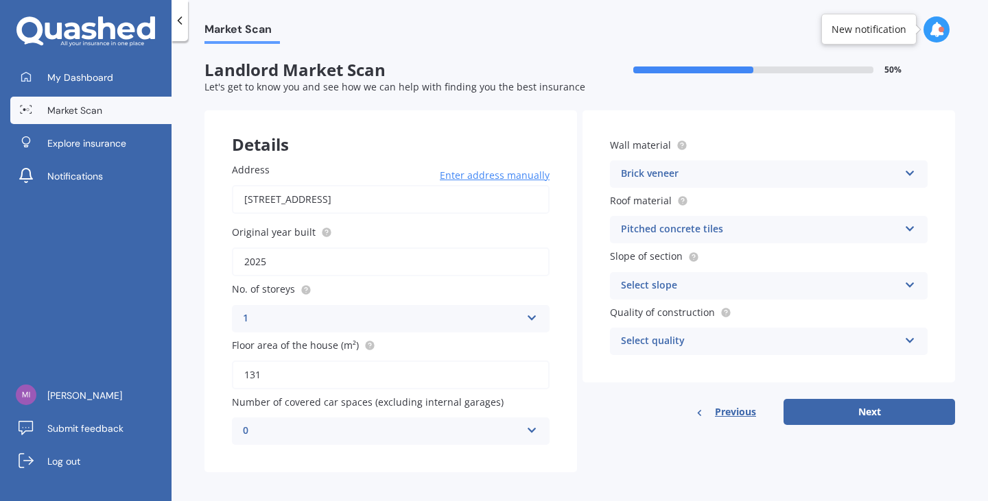
click at [707, 292] on div "Select slope" at bounding box center [760, 286] width 278 height 16
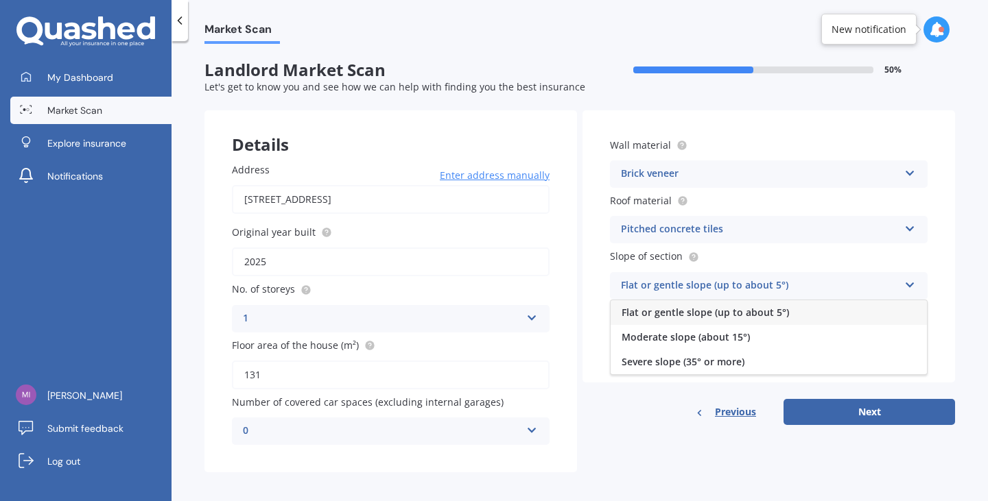
click at [699, 314] on span "Flat or gentle slope (up to about 5°)" at bounding box center [705, 312] width 167 height 13
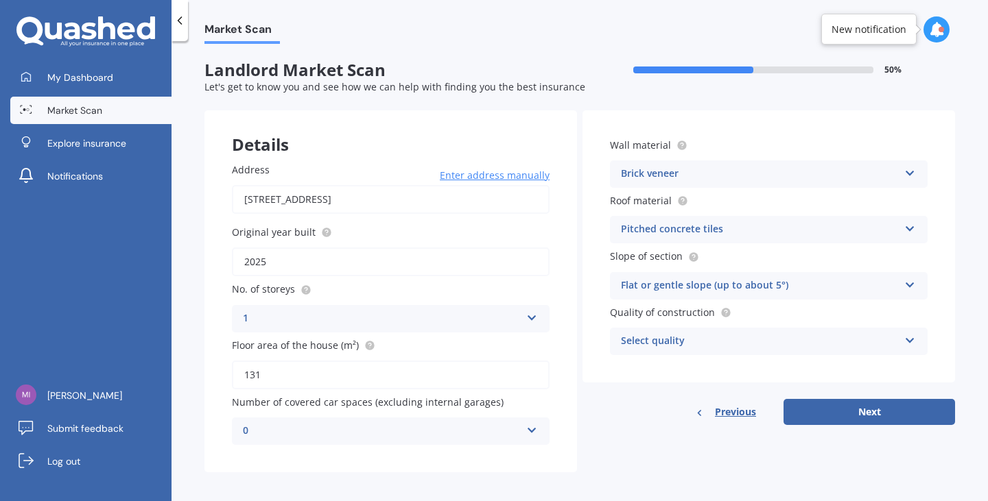
click at [703, 340] on div "Select quality" at bounding box center [760, 341] width 278 height 16
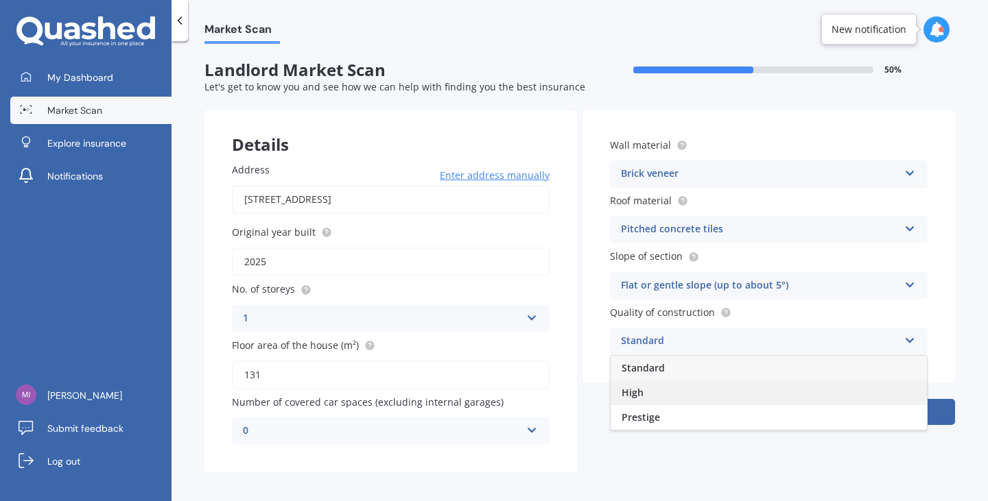
click at [670, 396] on div "High" at bounding box center [769, 393] width 316 height 25
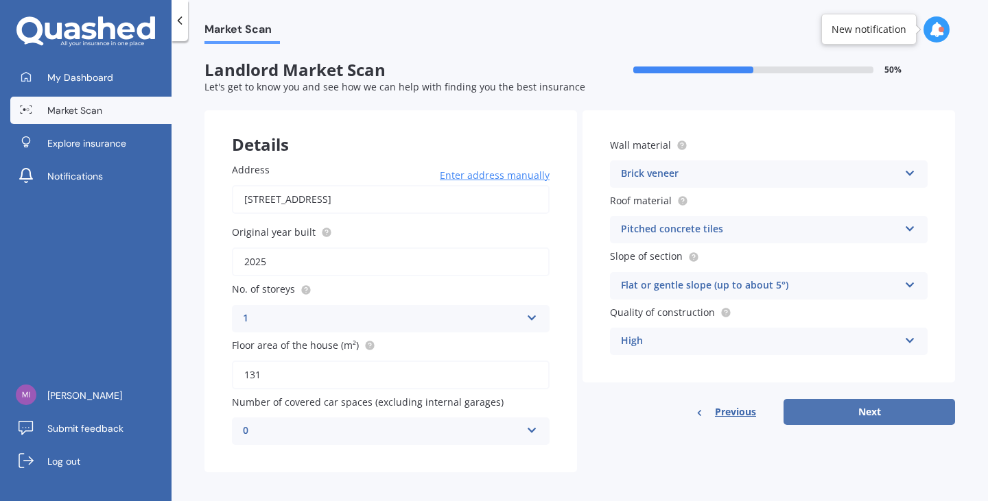
click at [836, 410] on button "Next" at bounding box center [868, 412] width 171 height 26
select select "16"
select select "04"
select select "1978"
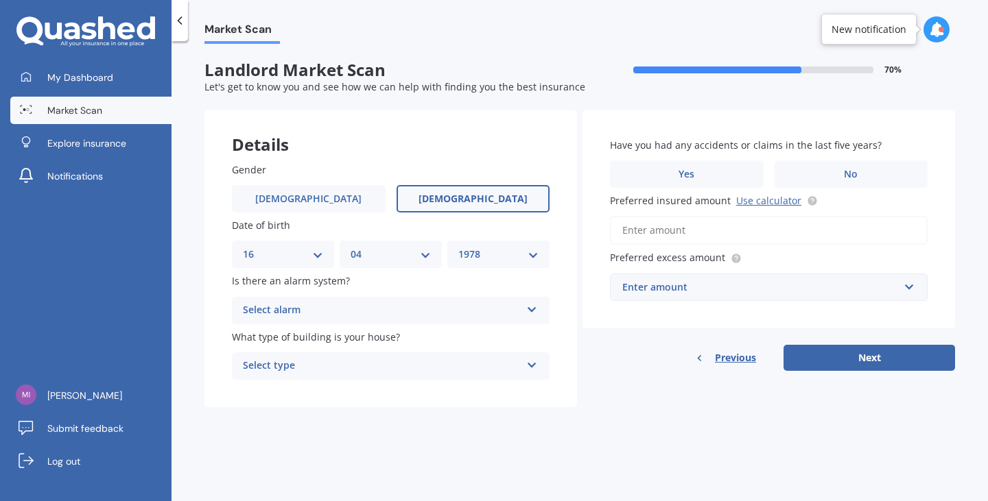
click at [399, 316] on div "Select alarm" at bounding box center [382, 311] width 278 height 16
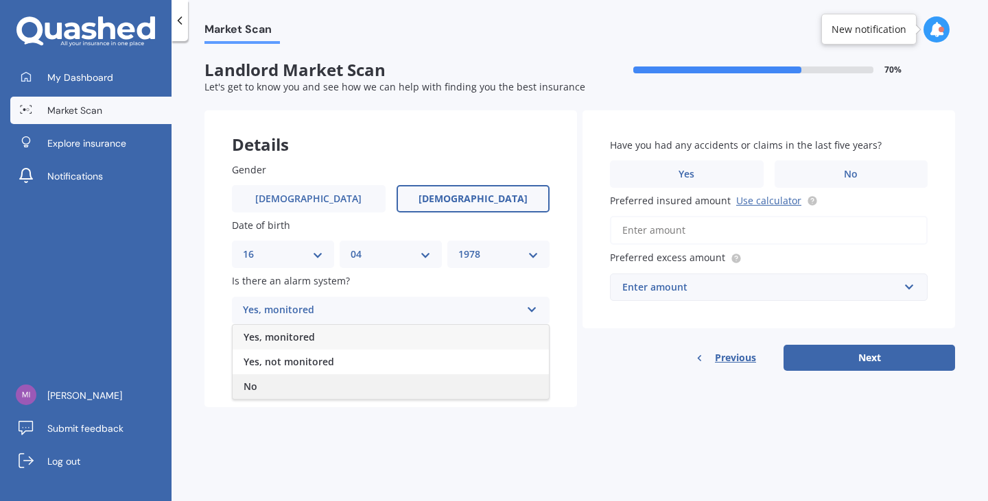
click at [280, 386] on div "No" at bounding box center [391, 387] width 316 height 25
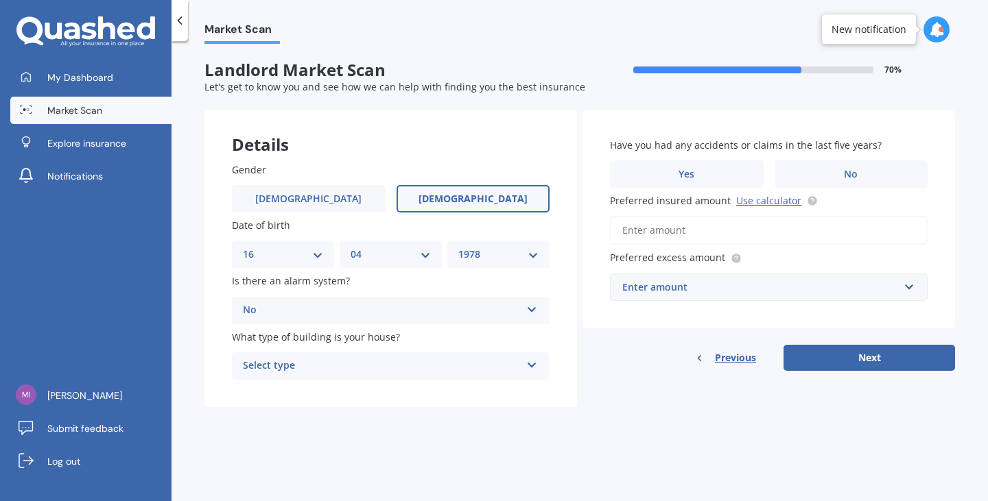
click at [321, 359] on div "Select type" at bounding box center [382, 366] width 278 height 16
click at [311, 387] on div "Freestanding" at bounding box center [391, 393] width 316 height 25
click at [850, 172] on span "No" at bounding box center [851, 175] width 14 height 12
click at [0, 0] on input "No" at bounding box center [0, 0] width 0 height 0
click at [708, 231] on input "Preferred insured amount Use calculator" at bounding box center [769, 230] width 318 height 29
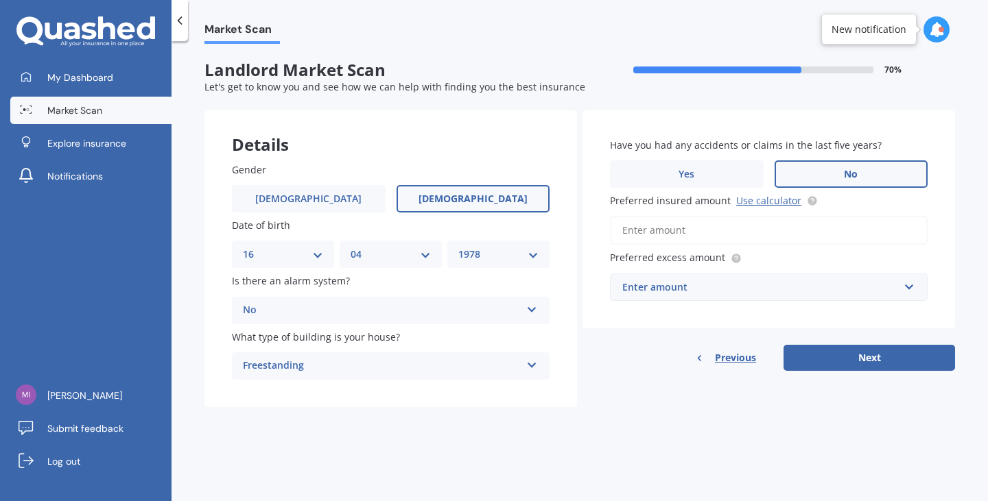
click at [692, 287] on div "Enter amount" at bounding box center [760, 287] width 276 height 15
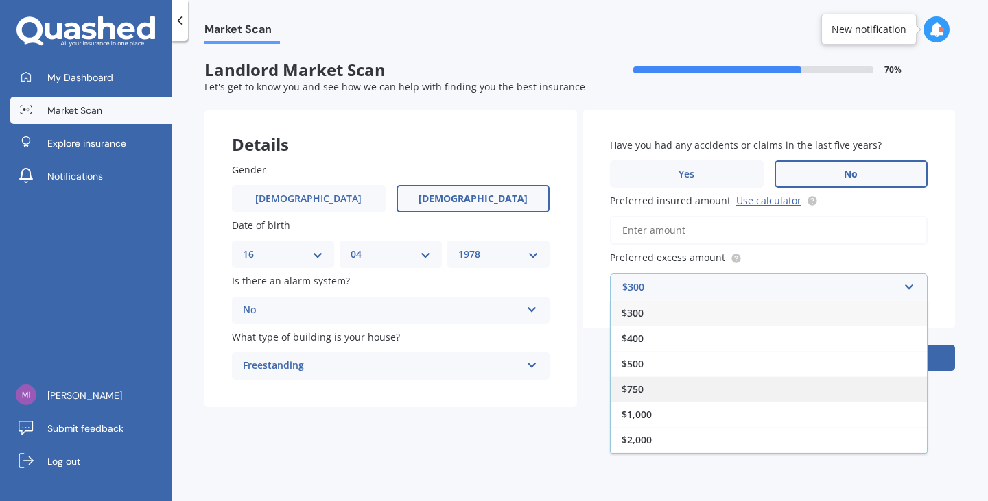
click at [652, 386] on div "$750" at bounding box center [769, 389] width 316 height 25
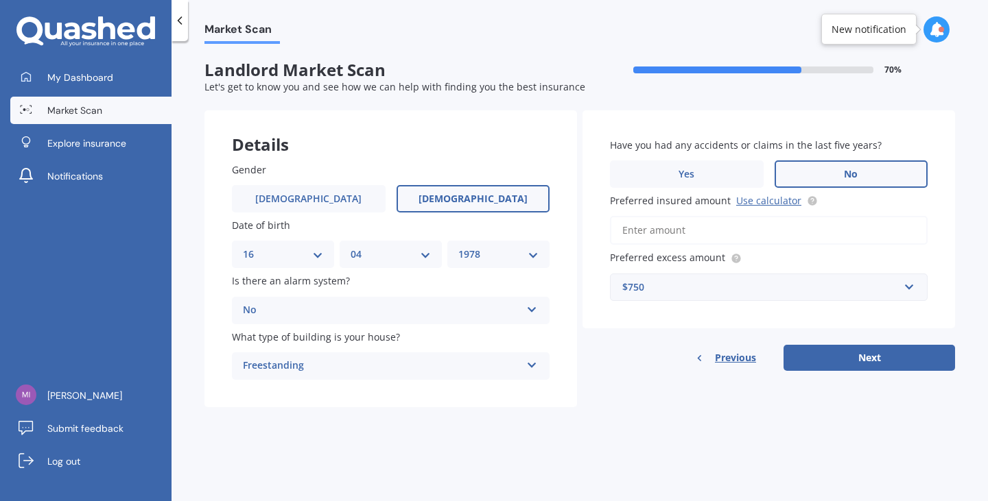
click at [691, 228] on input "Preferred insured amount Use calculator" at bounding box center [769, 230] width 318 height 29
click at [773, 201] on link "Use calculator" at bounding box center [768, 200] width 65 height 13
click at [667, 235] on input "Preferred insured amount Use calculator" at bounding box center [769, 230] width 318 height 29
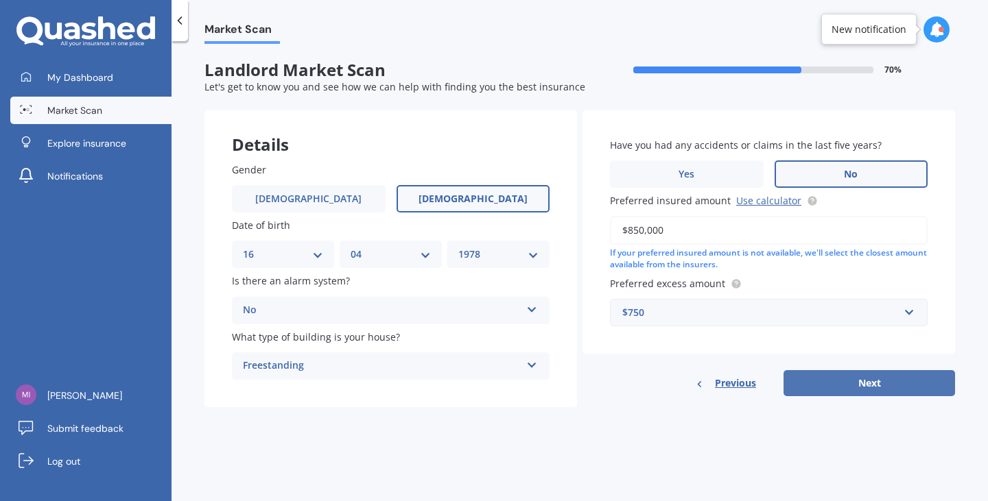
type input "$850,000"
click at [834, 389] on button "Next" at bounding box center [868, 383] width 171 height 26
select select "16"
select select "04"
select select "1978"
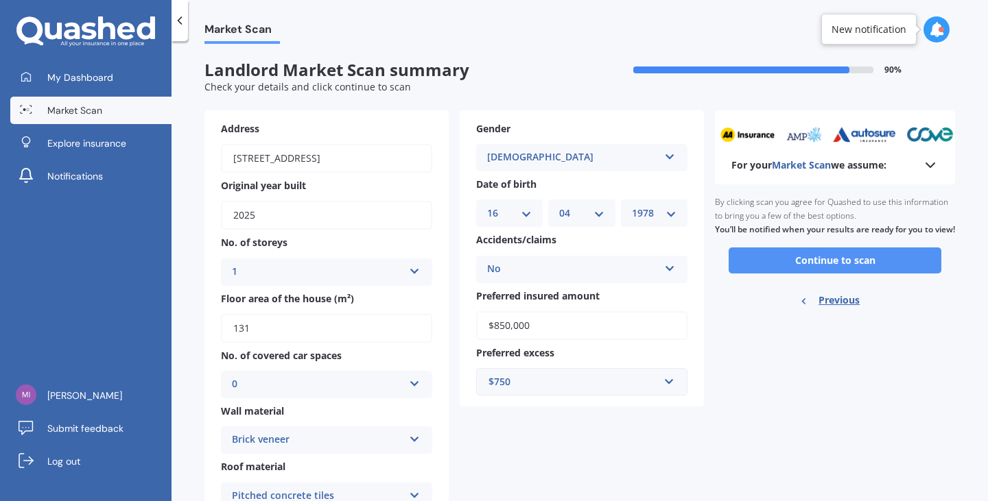
click at [854, 274] on button "Continue to scan" at bounding box center [835, 261] width 213 height 26
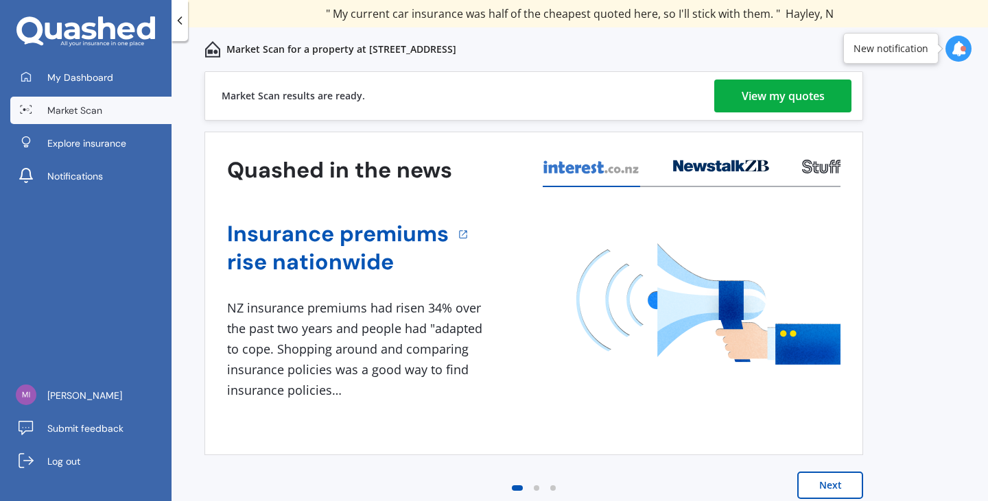
click at [784, 102] on div "View my quotes" at bounding box center [783, 96] width 83 height 33
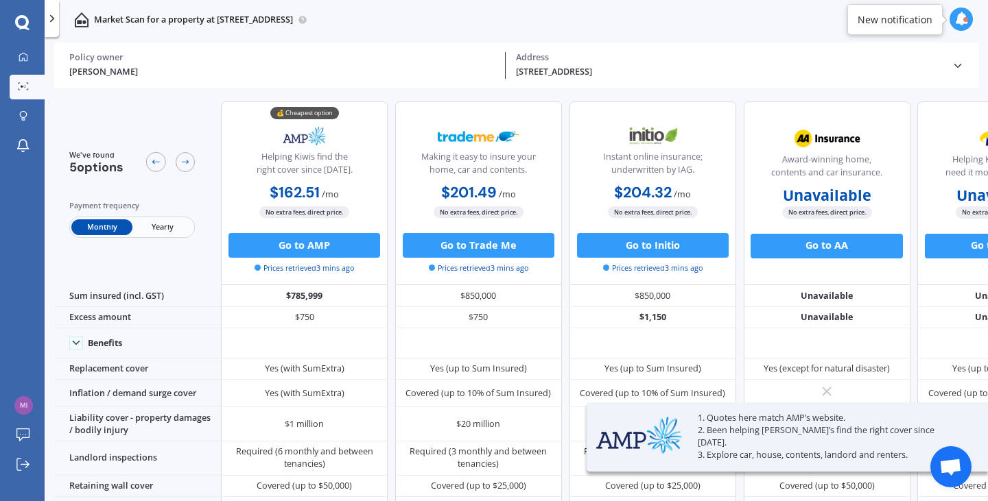
click at [162, 232] on span "Yearly" at bounding box center [162, 228] width 60 height 16
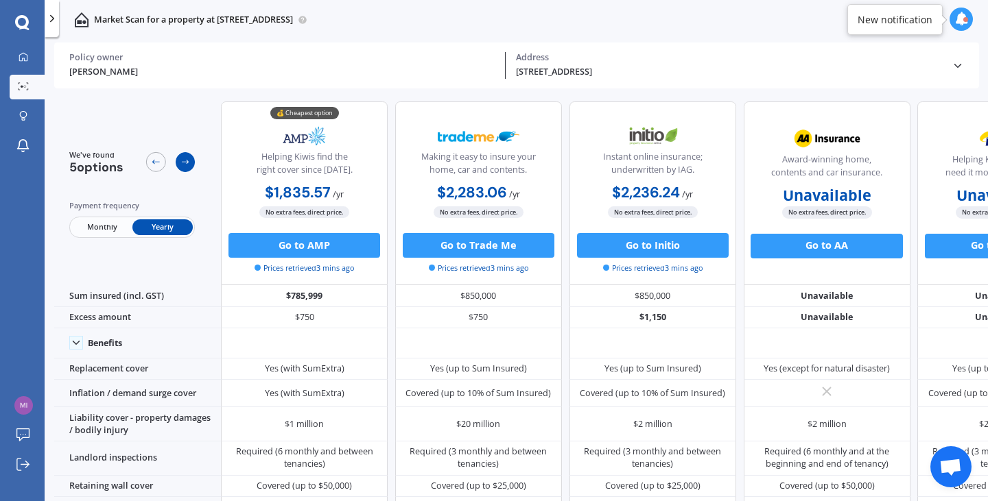
click at [187, 161] on icon at bounding box center [186, 162] width 8 height 4
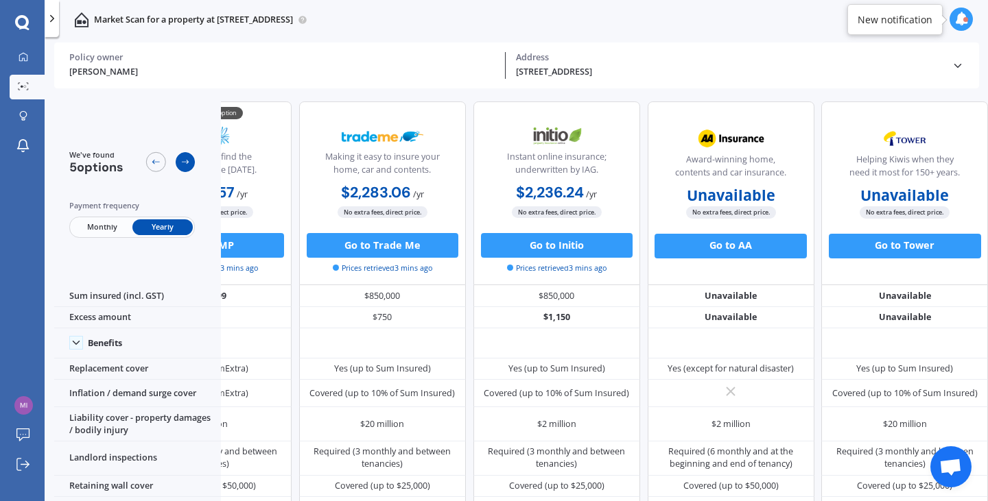
click at [187, 161] on icon at bounding box center [186, 162] width 8 height 4
click at [150, 163] on div at bounding box center [156, 162] width 20 height 20
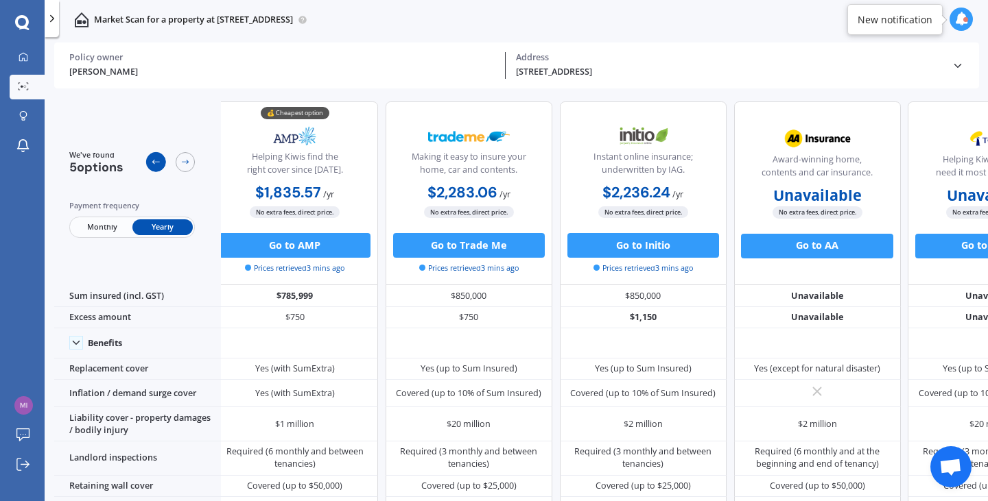
scroll to position [0, 0]
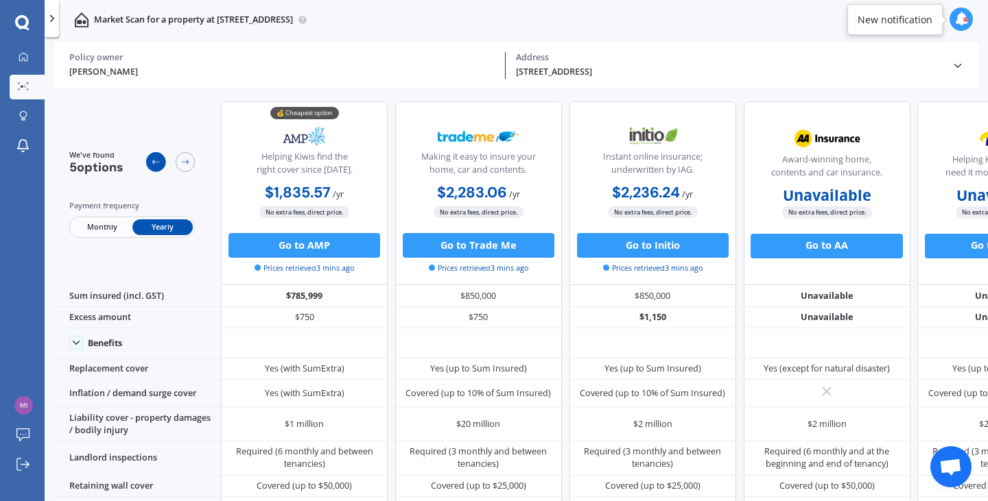
click at [150, 163] on div at bounding box center [156, 162] width 20 height 20
